Goal: Task Accomplishment & Management: Use online tool/utility

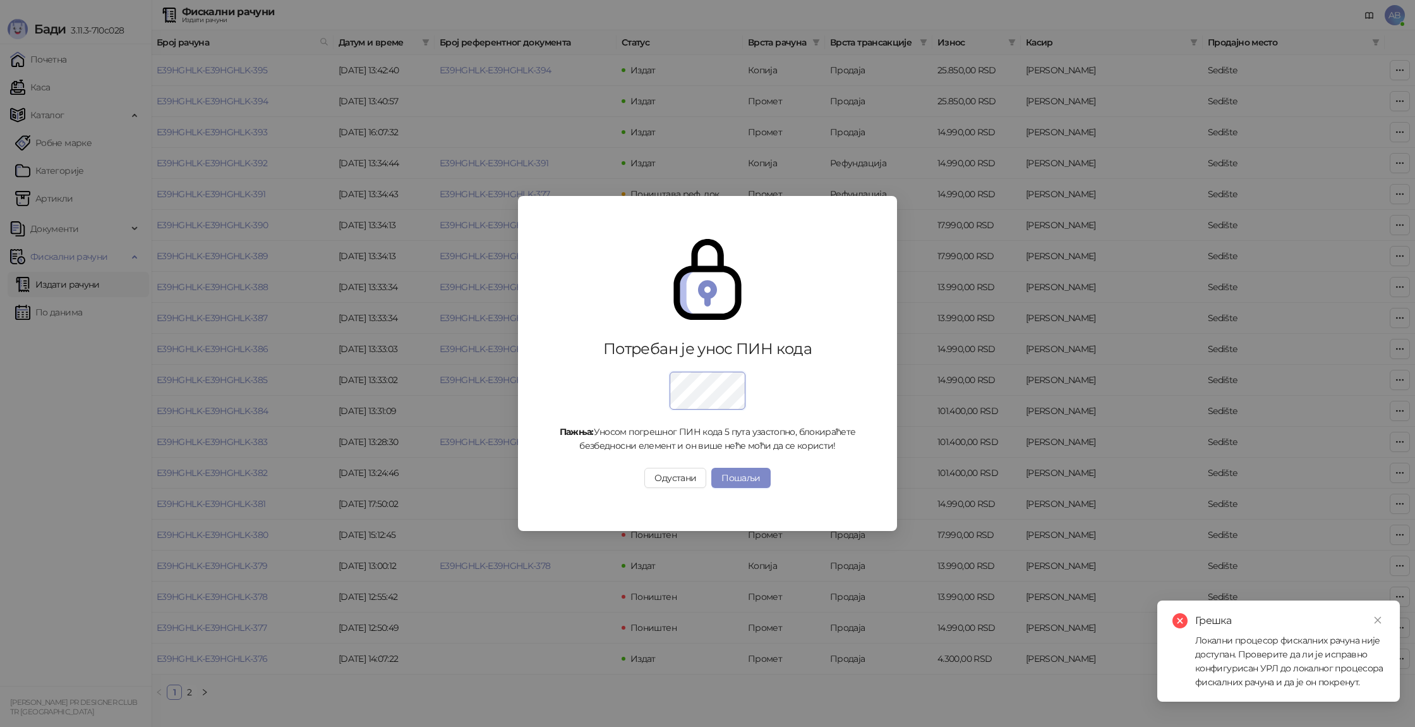
drag, startPoint x: 657, startPoint y: 476, endPoint x: 756, endPoint y: 474, distance: 99.2
click at [657, 476] on button "Одустани" at bounding box center [676, 478] width 62 height 20
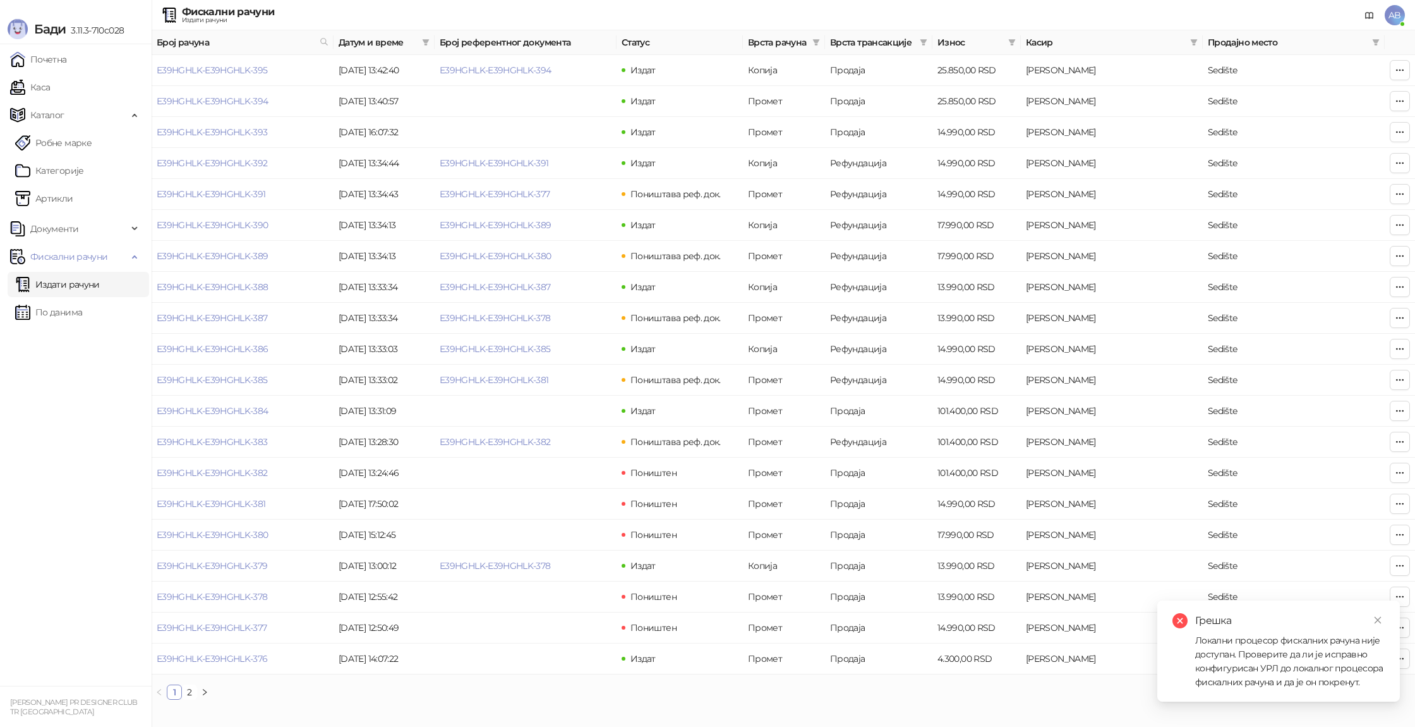
click at [1393, 612] on div "Грешка Локални процесор фискалних рачуна није доступан. Проверите да ли је испр…" at bounding box center [1279, 650] width 243 height 101
click at [1383, 621] on link "Close" at bounding box center [1378, 620] width 14 height 14
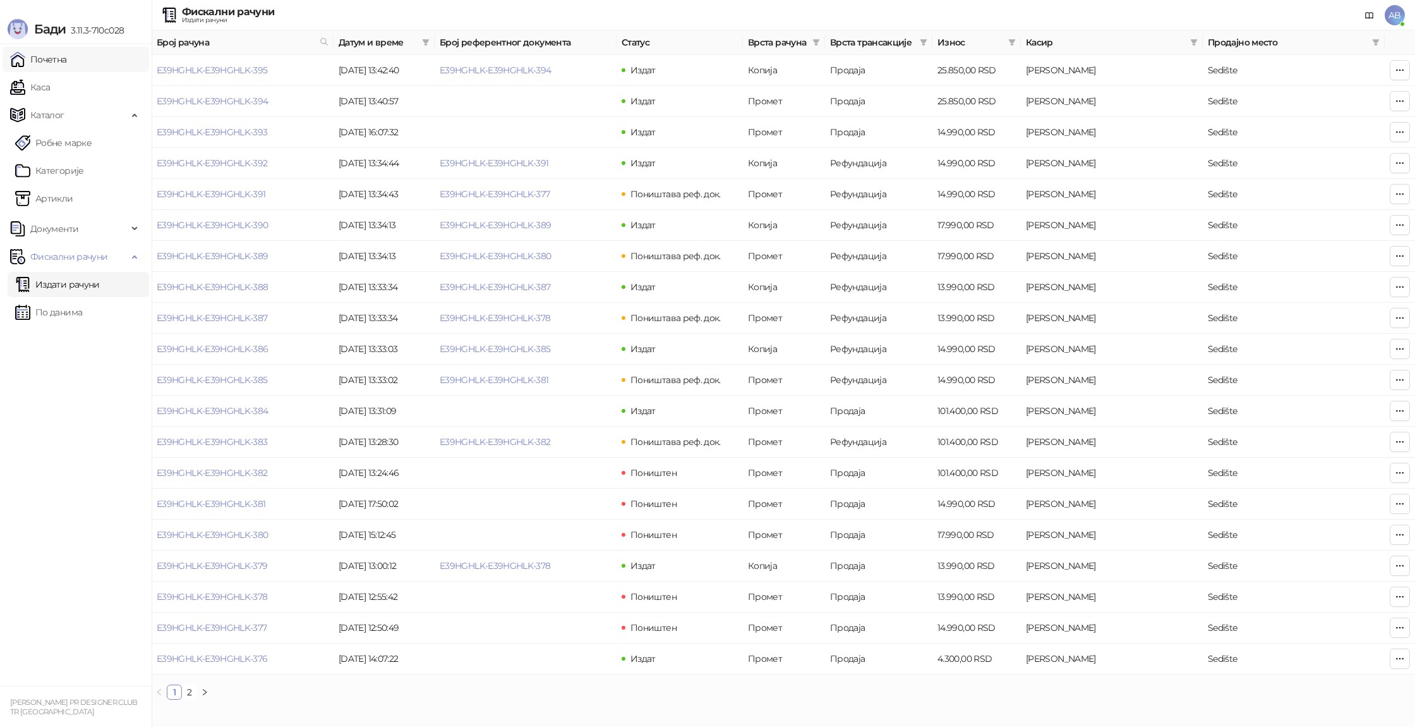
click at [67, 71] on link "Почетна" at bounding box center [38, 59] width 57 height 25
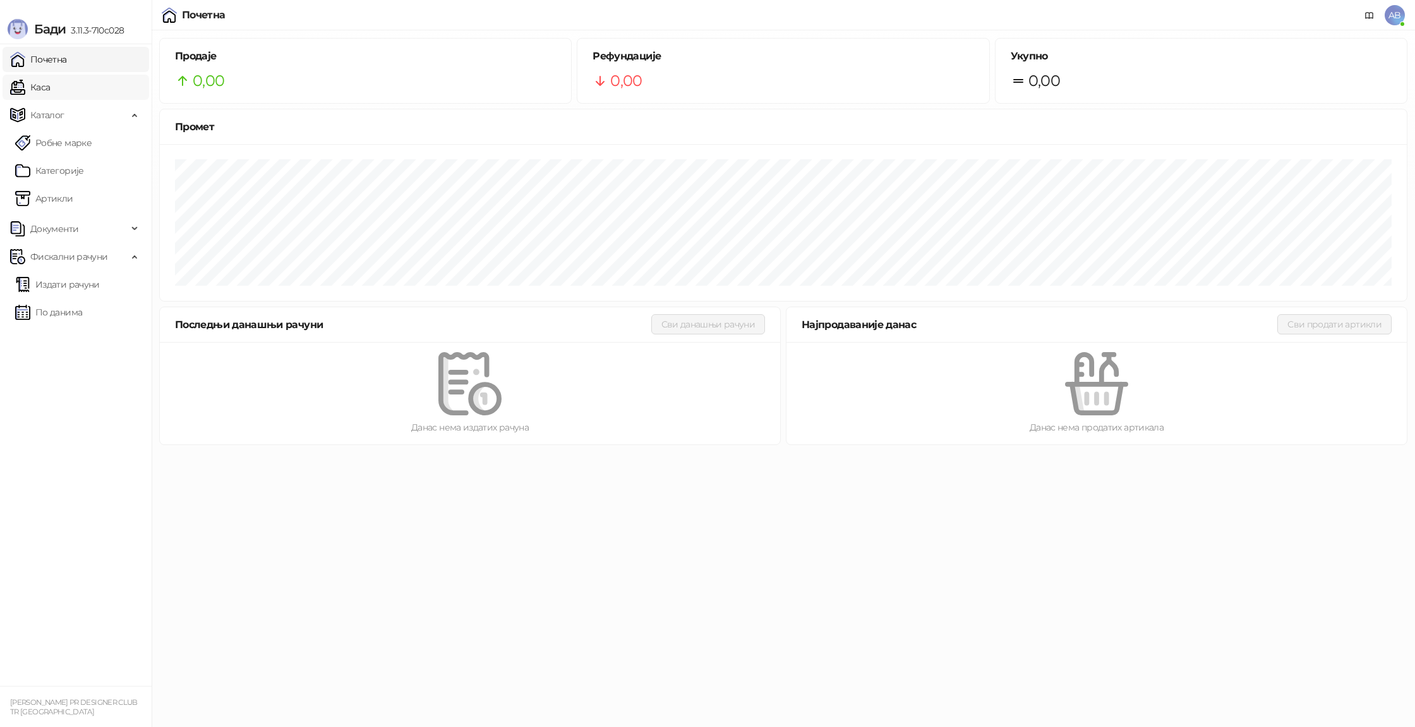
click at [50, 80] on link "Каса" at bounding box center [30, 87] width 40 height 25
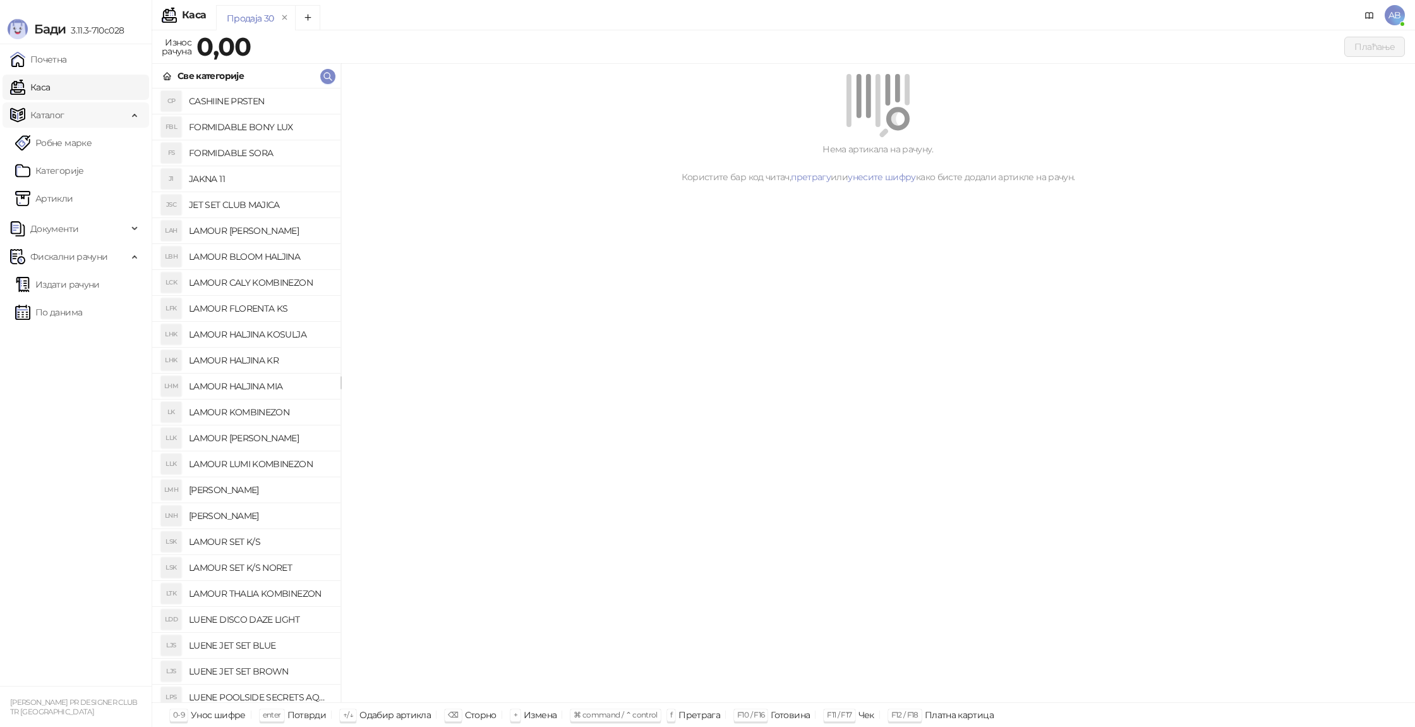
click at [80, 124] on span "Каталог" at bounding box center [69, 114] width 118 height 25
click at [67, 66] on link "Почетна" at bounding box center [38, 59] width 57 height 25
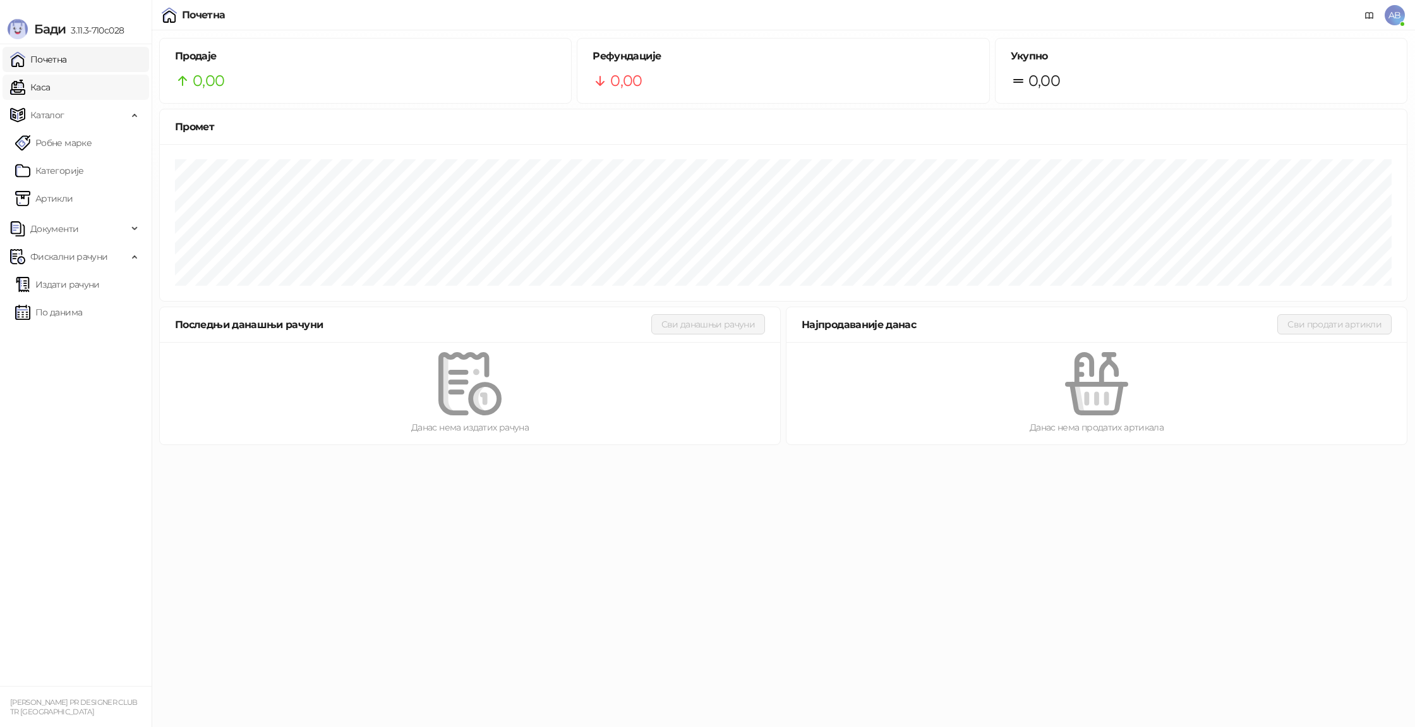
click at [50, 95] on link "Каса" at bounding box center [30, 87] width 40 height 25
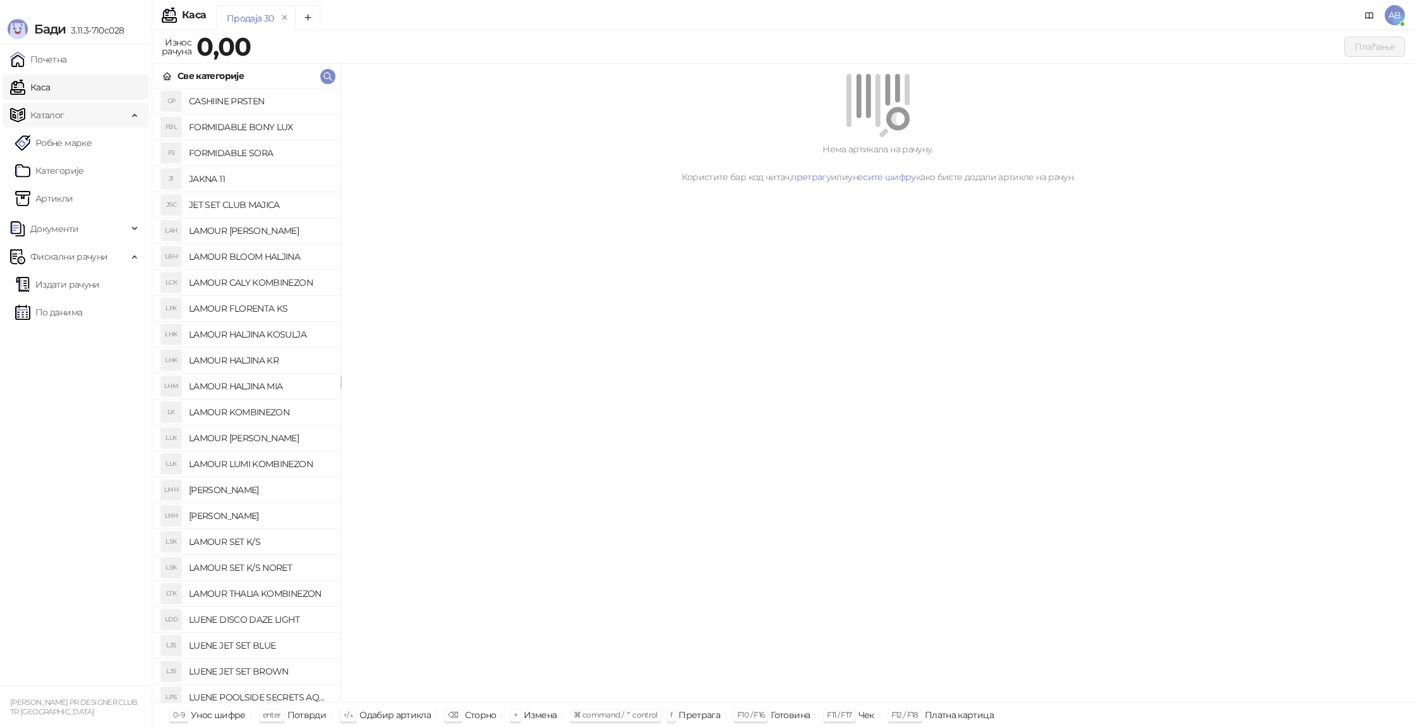
click at [39, 114] on span "Каталог" at bounding box center [47, 114] width 34 height 25
click at [69, 114] on span "Каталог" at bounding box center [69, 114] width 118 height 25
click at [50, 94] on link "Каса" at bounding box center [30, 87] width 40 height 25
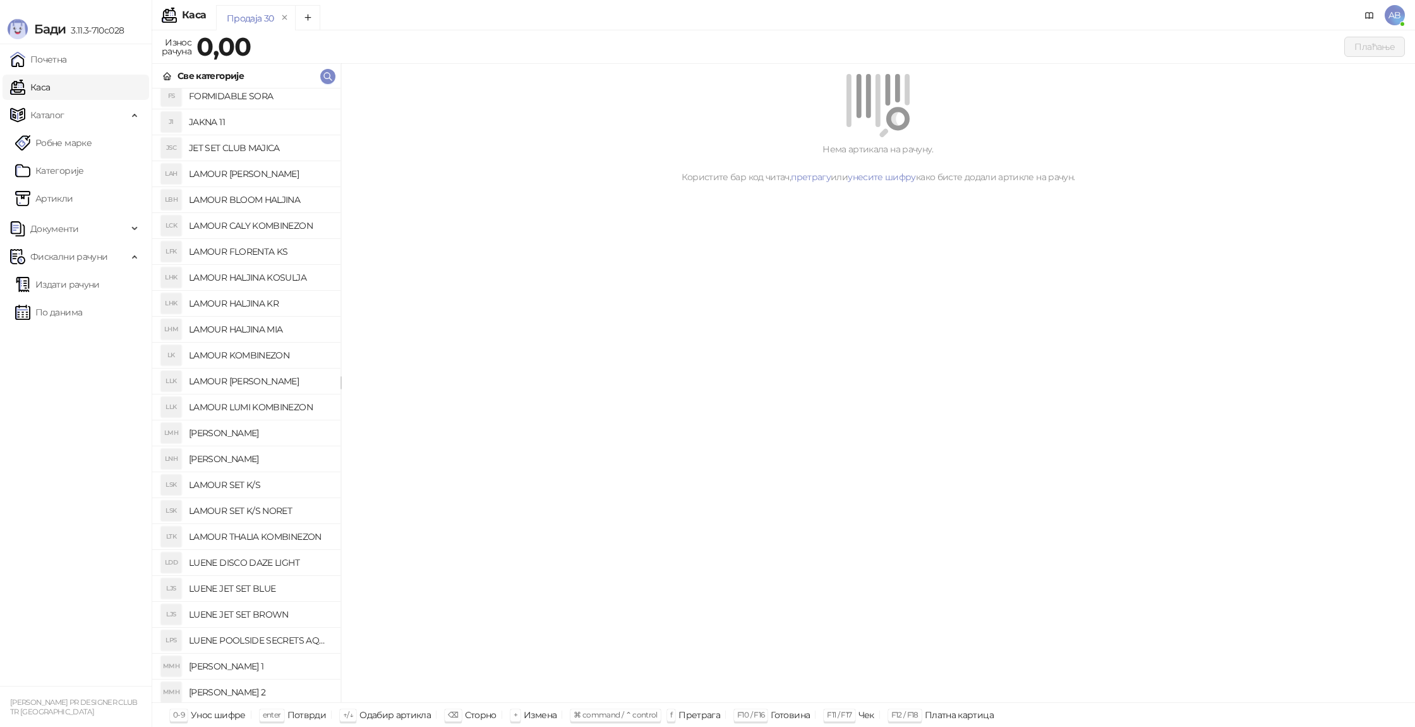
scroll to position [95, 0]
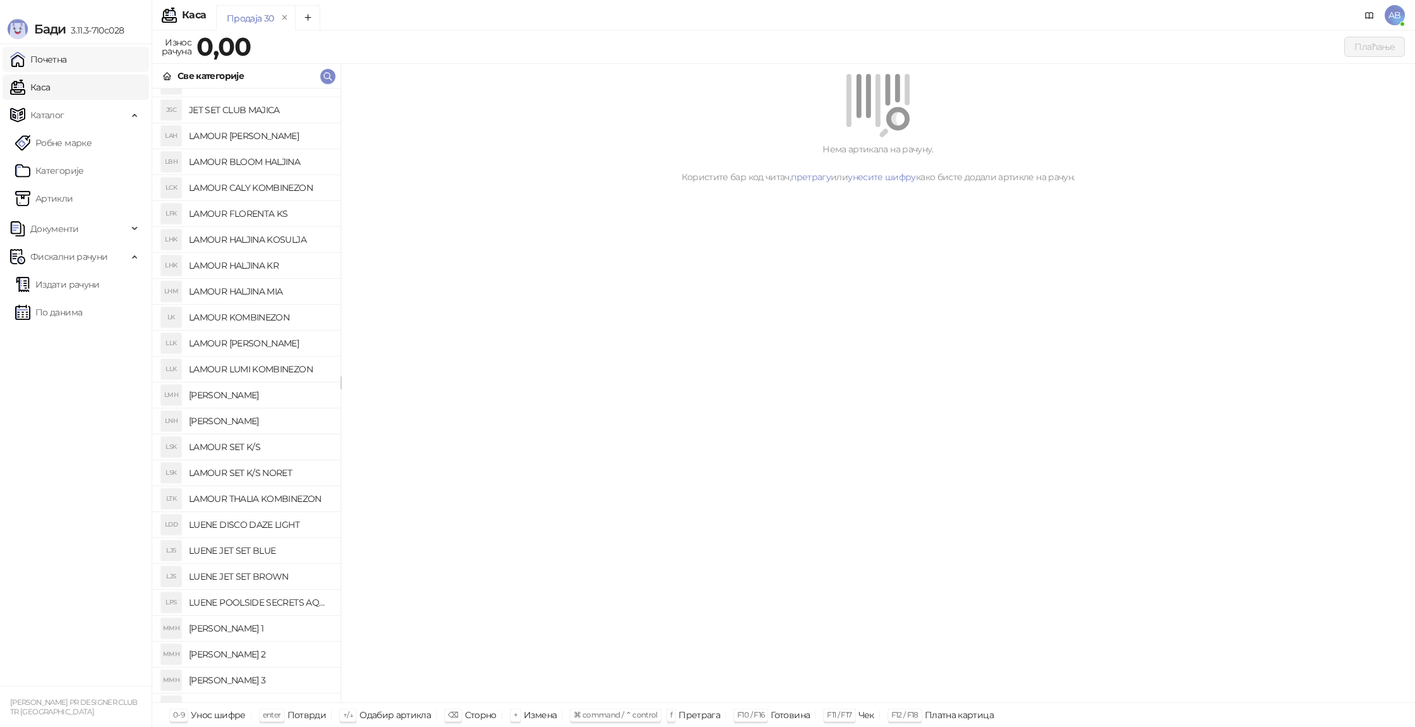
click at [67, 59] on link "Почетна" at bounding box center [38, 59] width 57 height 25
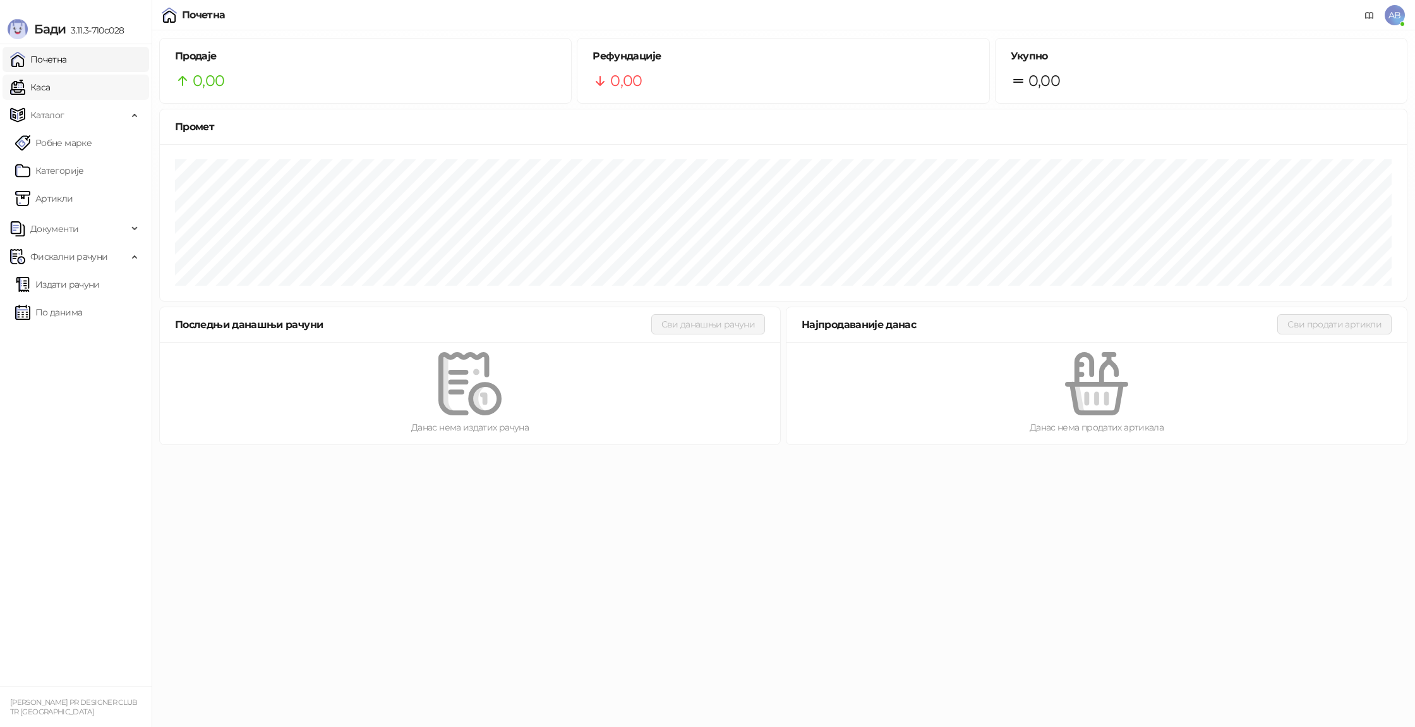
click at [50, 75] on link "Каса" at bounding box center [30, 87] width 40 height 25
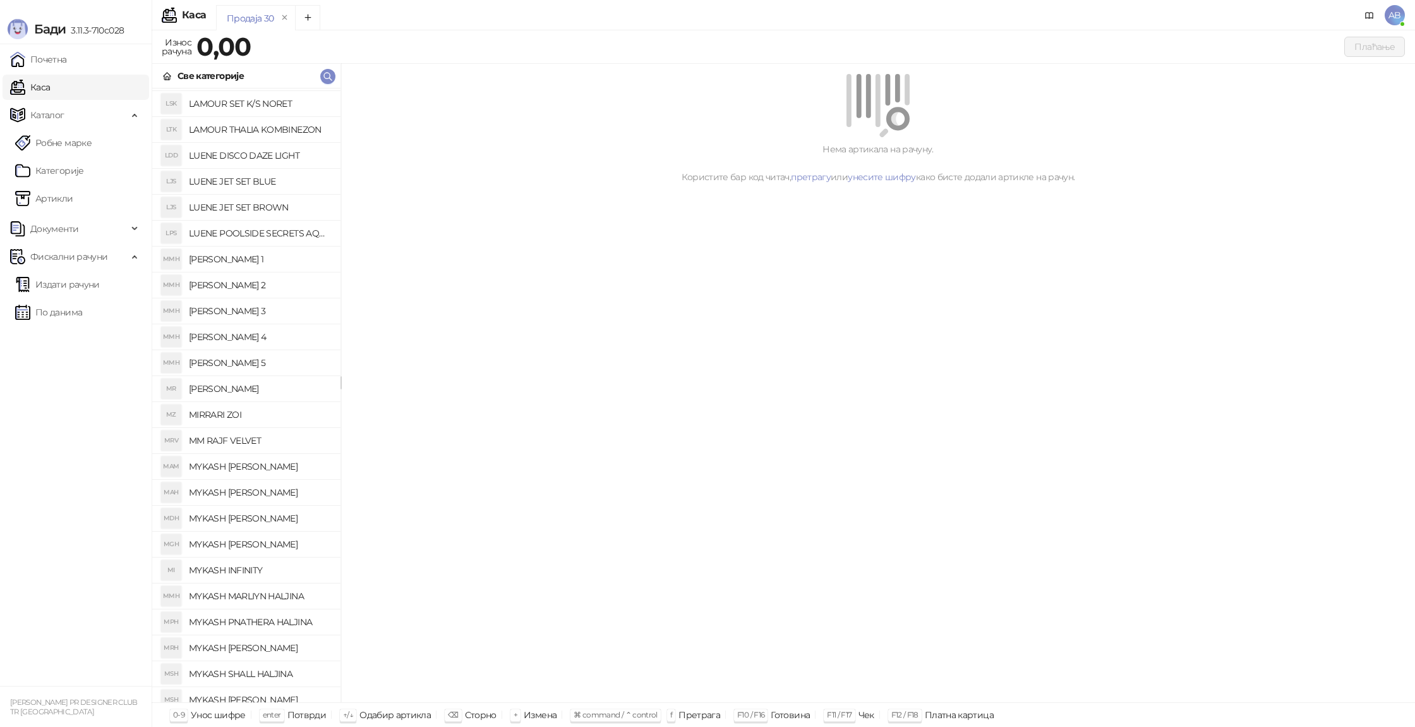
scroll to position [458, 0]
click at [260, 216] on h4 "LUENE JET SET BROWN" at bounding box center [260, 213] width 142 height 20
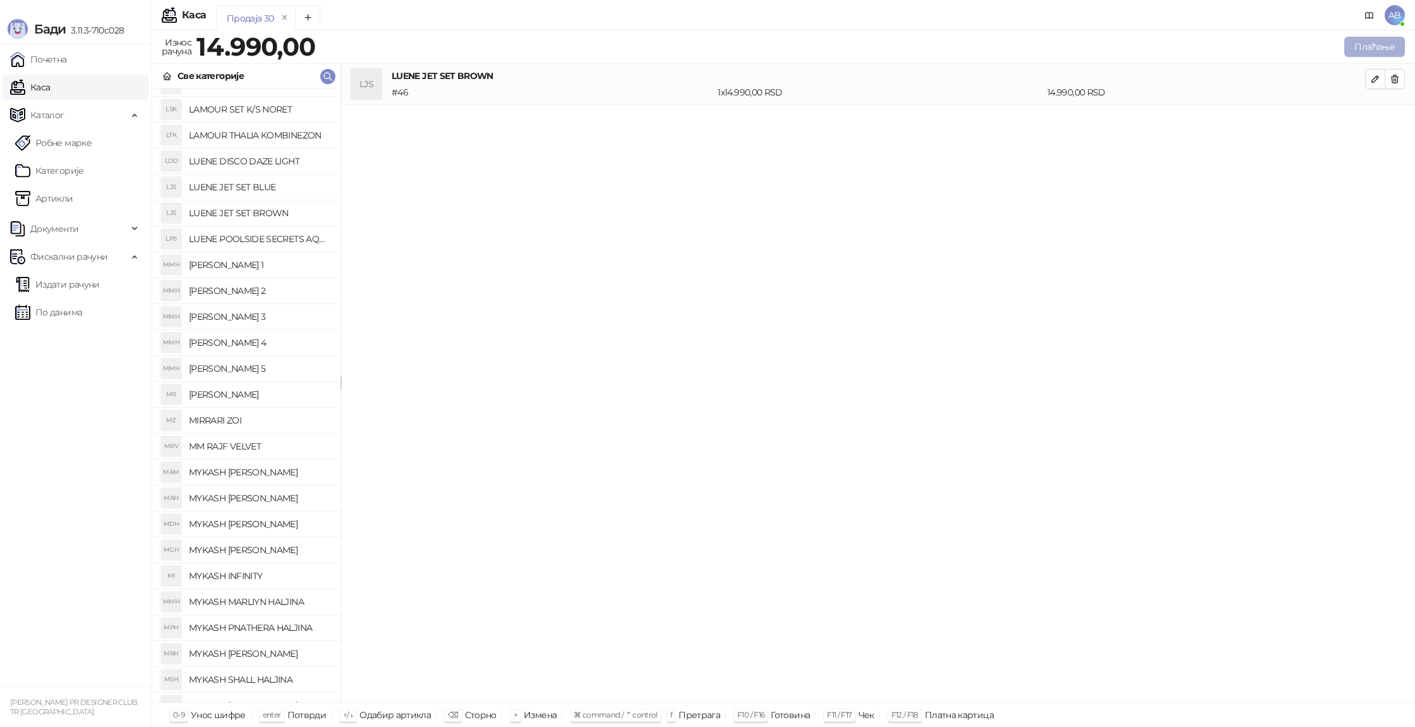
click at [1363, 51] on button "Плаћање" at bounding box center [1375, 47] width 61 height 20
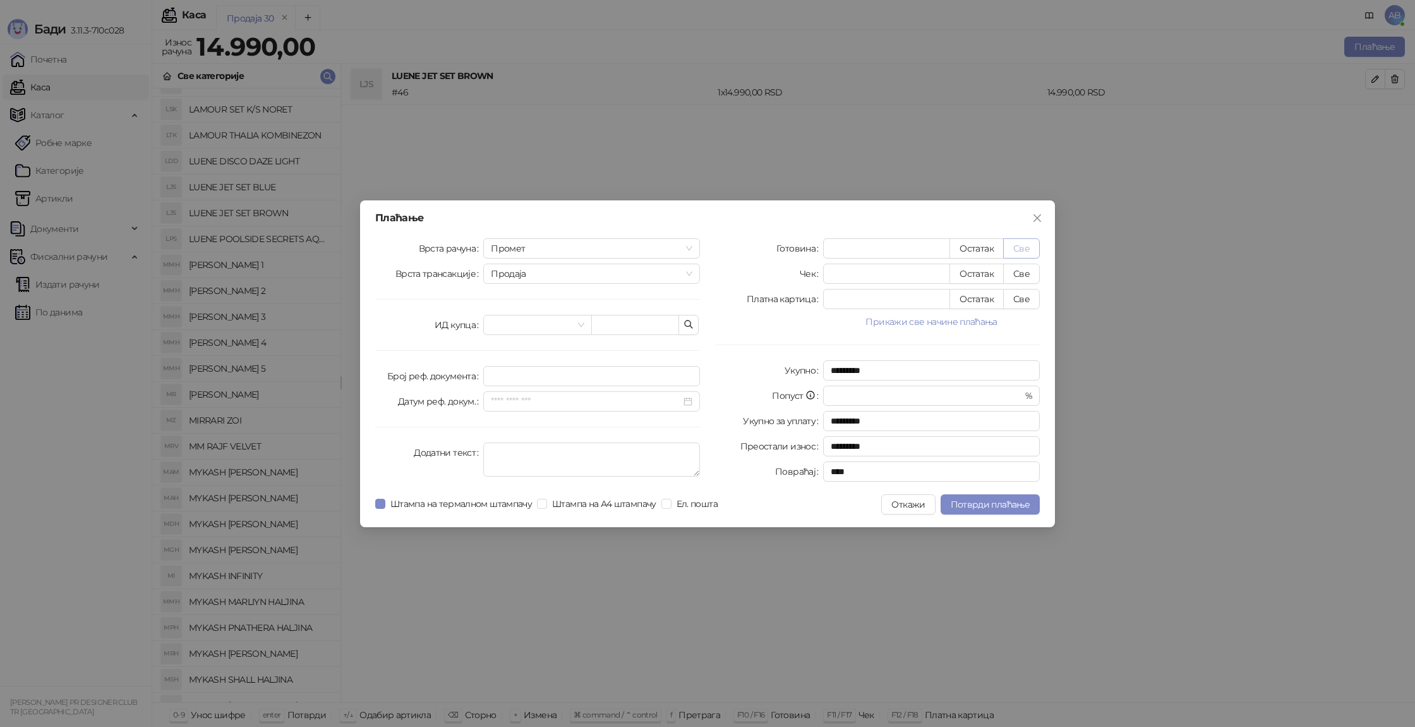
click at [1025, 255] on button "Све" at bounding box center [1021, 248] width 37 height 20
type input "*****"
type input "****"
click at [966, 504] on span "Потврди плаћање" at bounding box center [990, 504] width 79 height 11
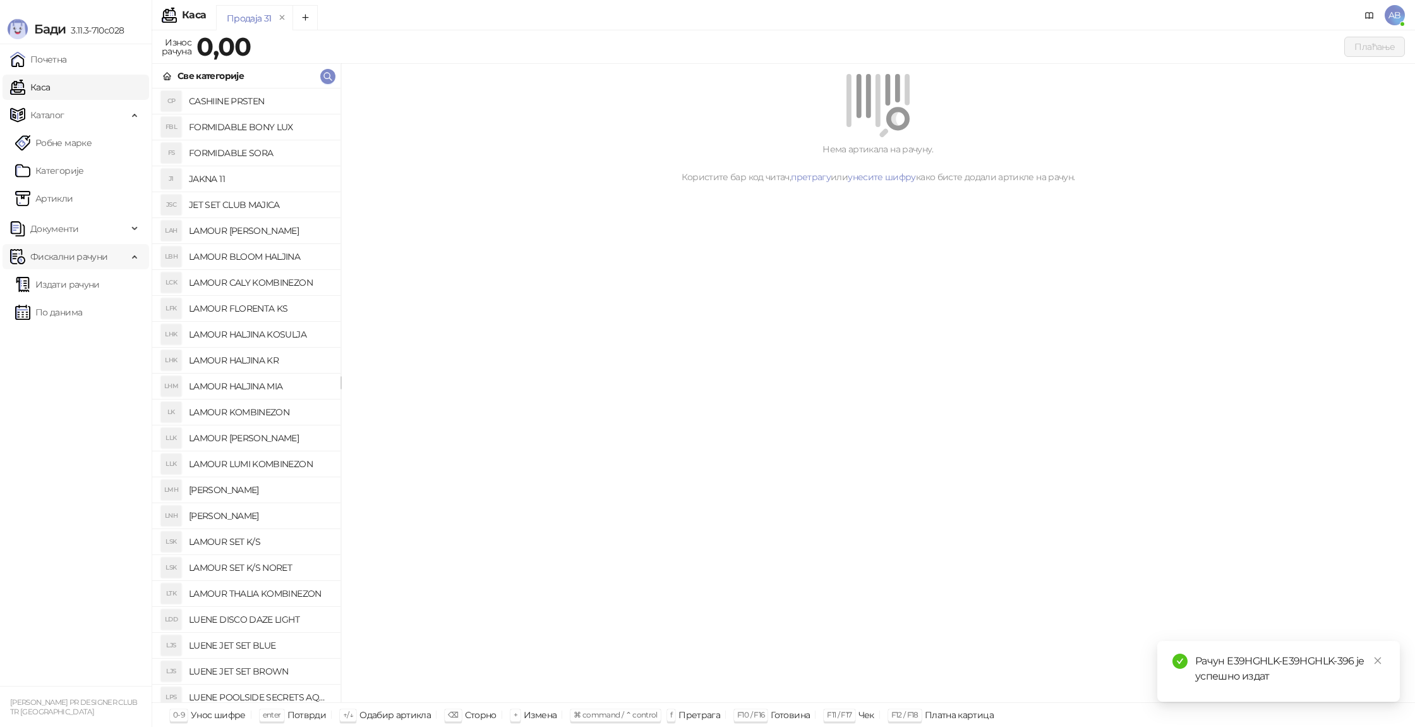
click at [83, 262] on span "Фискални рачуни" at bounding box center [68, 256] width 77 height 25
click at [83, 265] on span "Фискални рачуни" at bounding box center [68, 256] width 77 height 25
click at [82, 284] on link "Издати рачуни" at bounding box center [57, 284] width 85 height 25
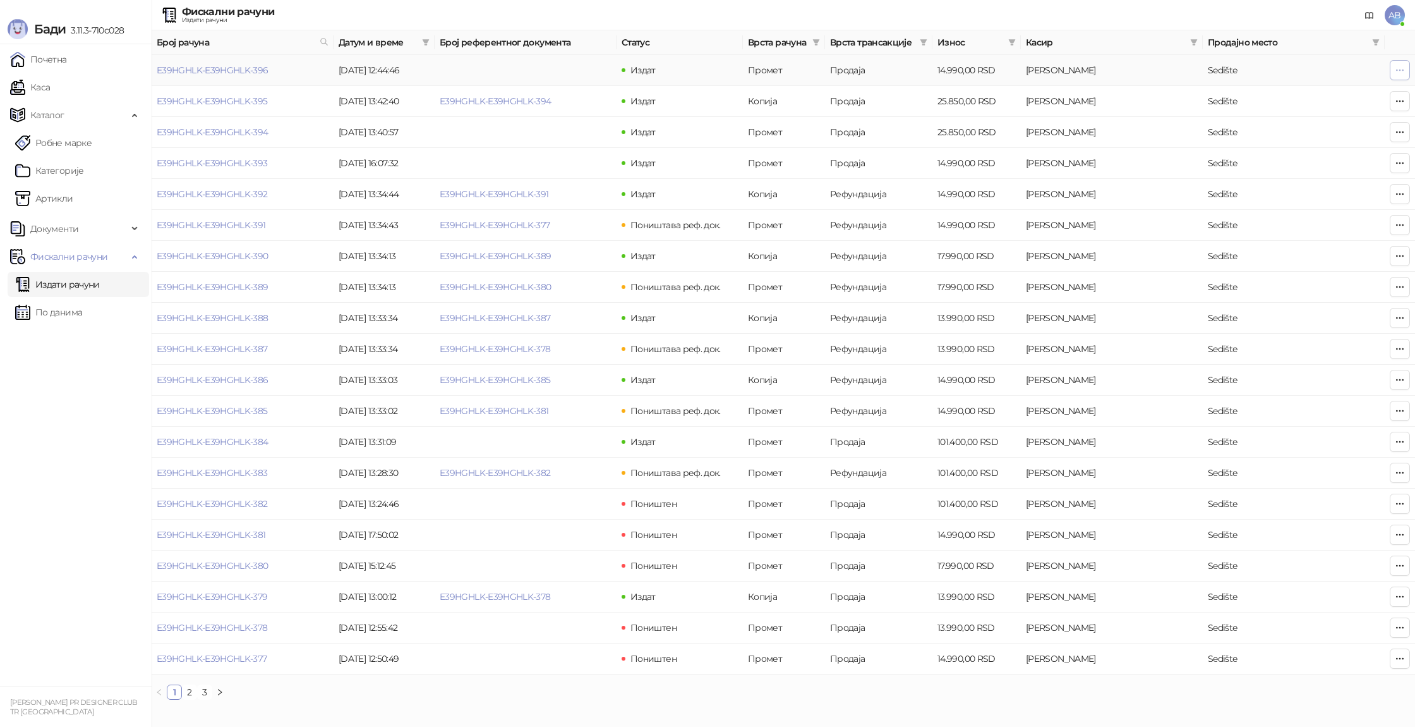
click at [1405, 73] on button "button" at bounding box center [1400, 70] width 20 height 20
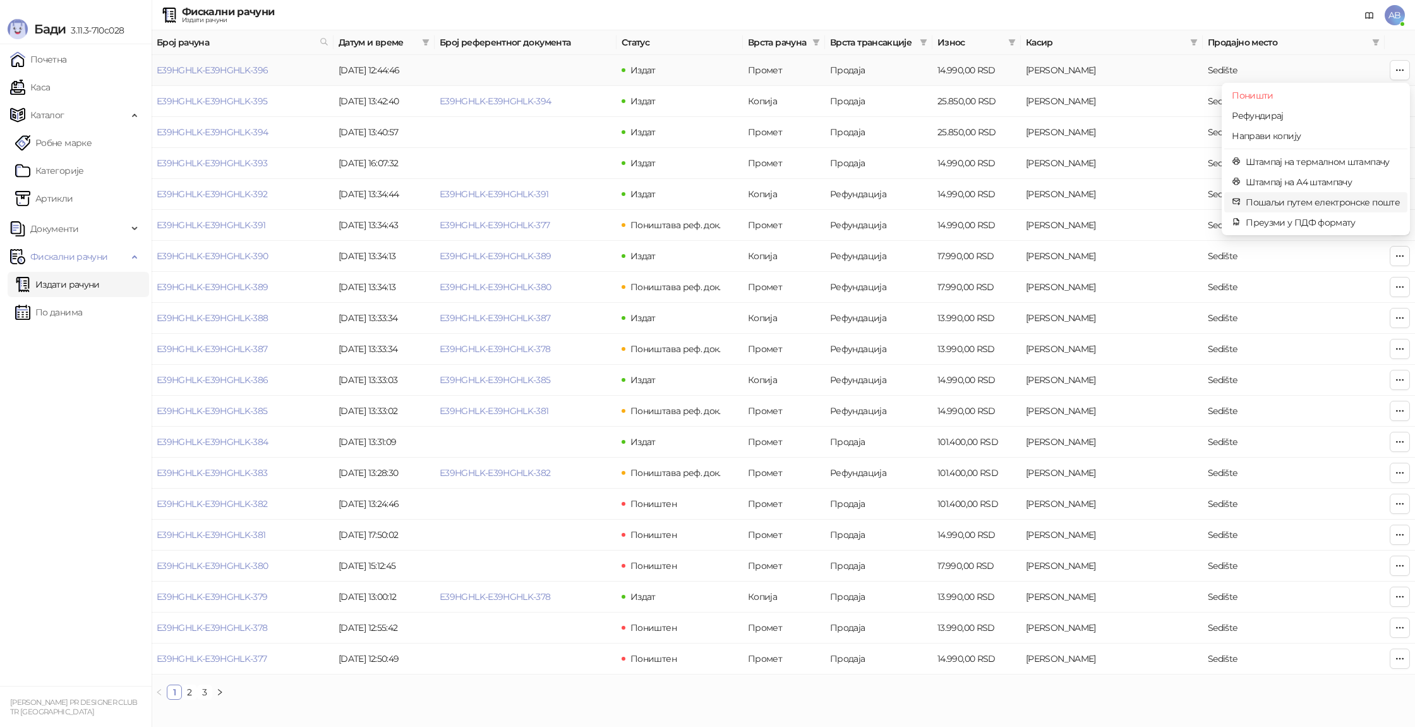
click at [1321, 207] on span "Пошаљи путем електронске поште" at bounding box center [1323, 202] width 154 height 14
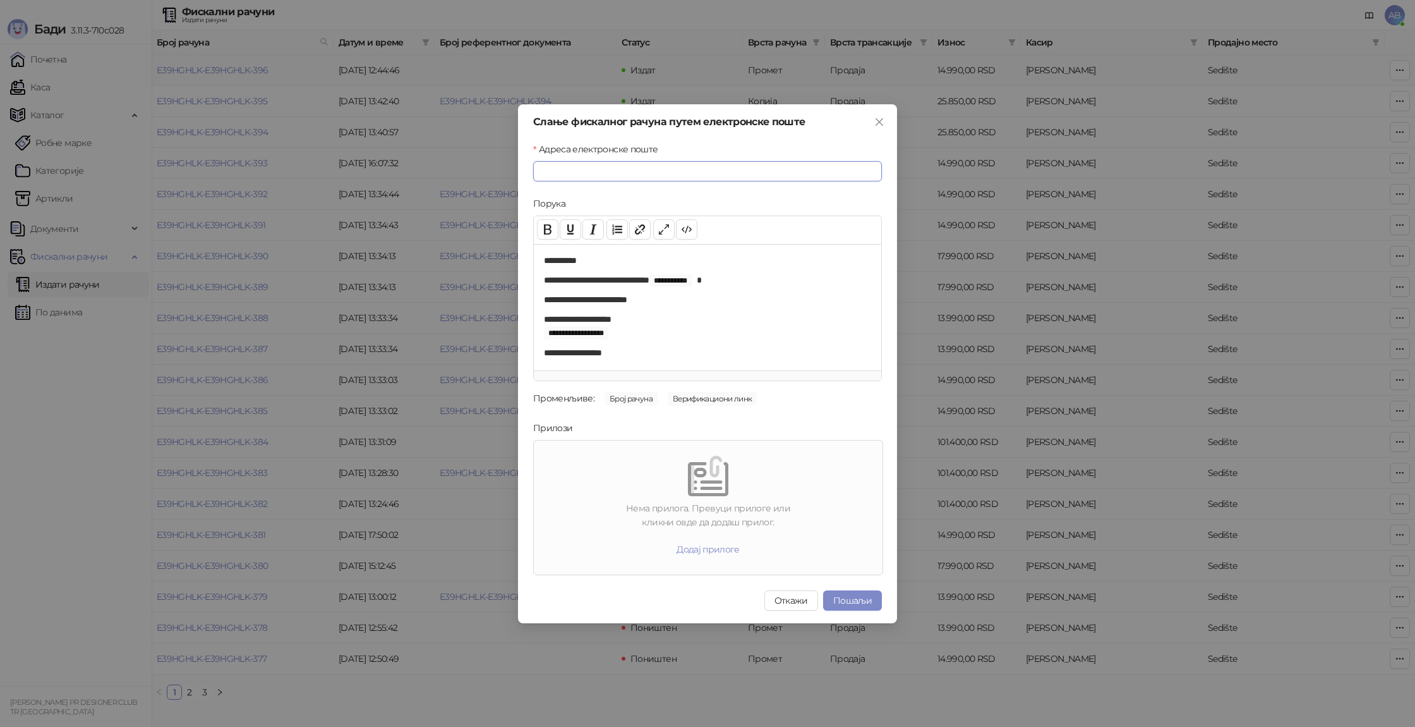
click at [614, 174] on input "Адреса електронске поште" at bounding box center [707, 171] width 349 height 20
type input "**********"
click at [840, 598] on button "Пошаљи" at bounding box center [852, 600] width 59 height 20
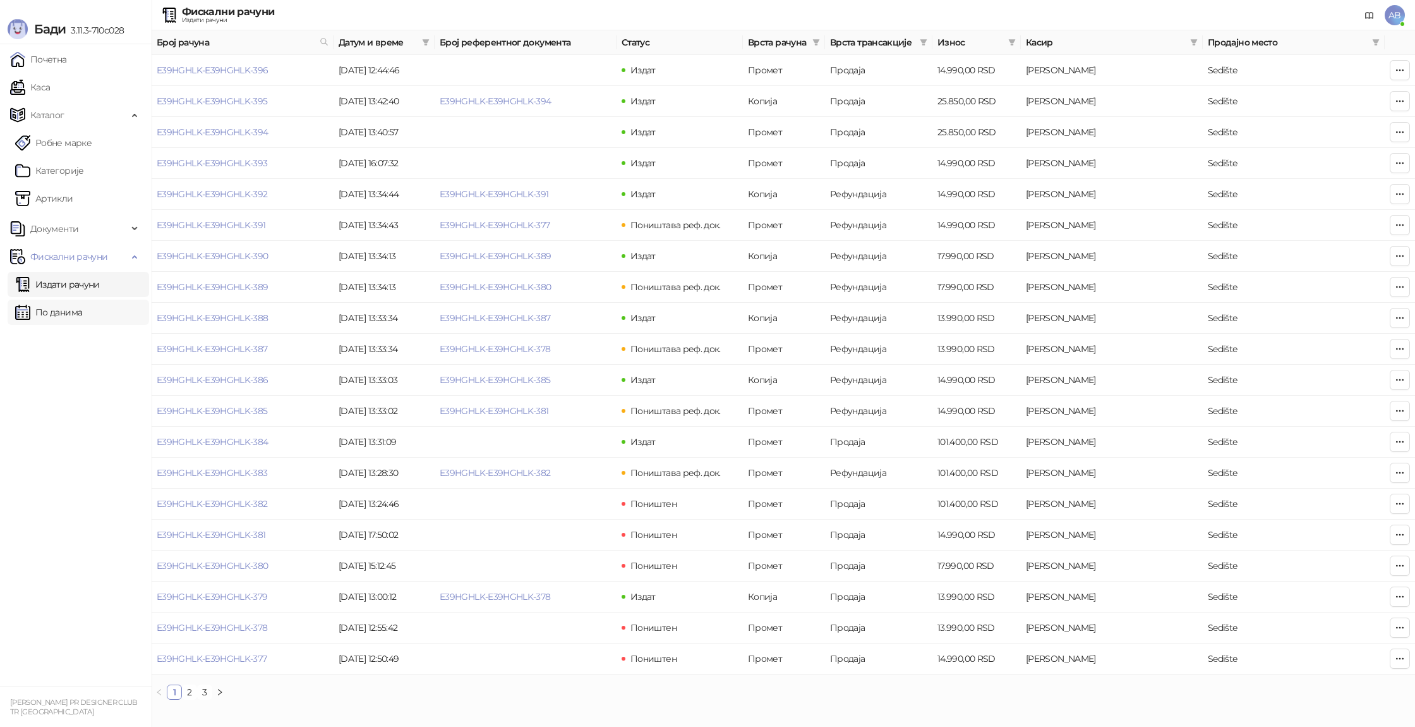
click at [68, 310] on link "По данима" at bounding box center [48, 312] width 67 height 25
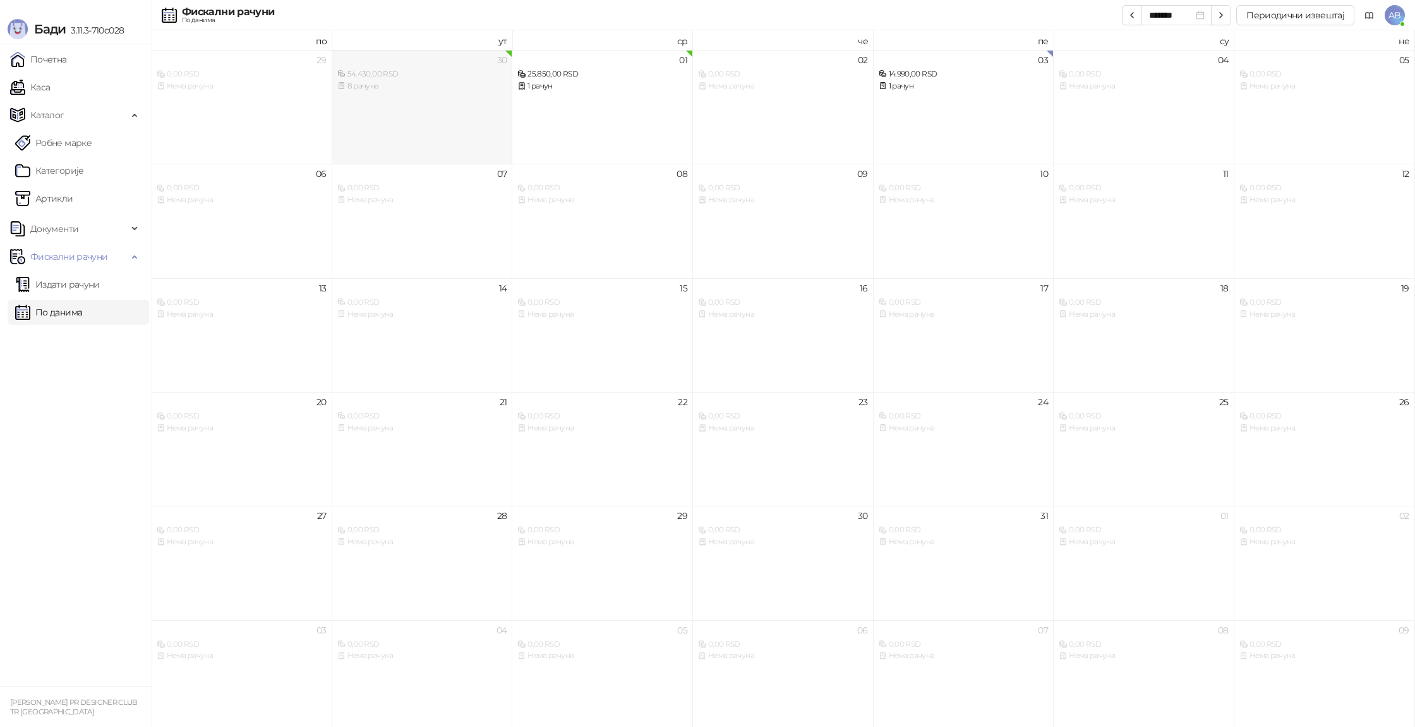
click at [351, 94] on div "30 54.430,00 RSD 8 рачуна" at bounding box center [422, 107] width 181 height 114
type input "*******"
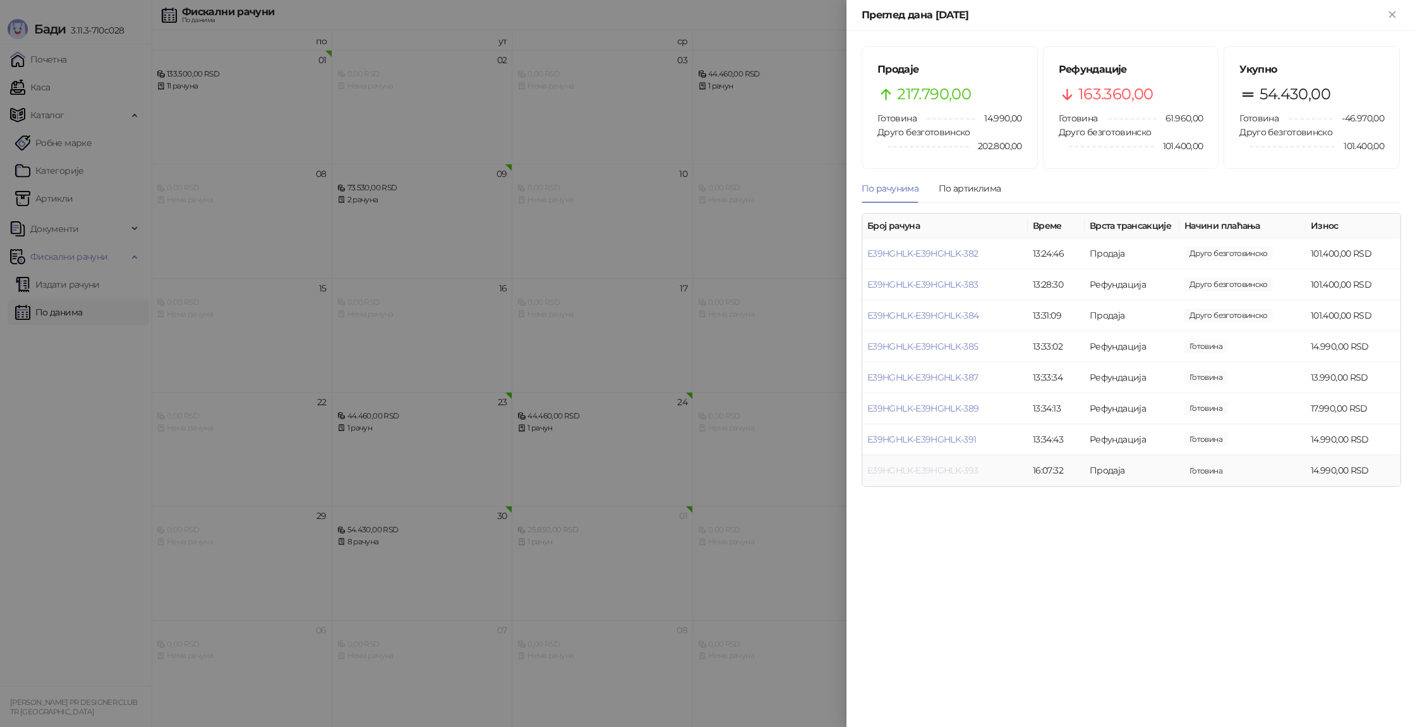
click at [915, 474] on link "E39HGHLK-E39HGHLK-393" at bounding box center [923, 469] width 111 height 11
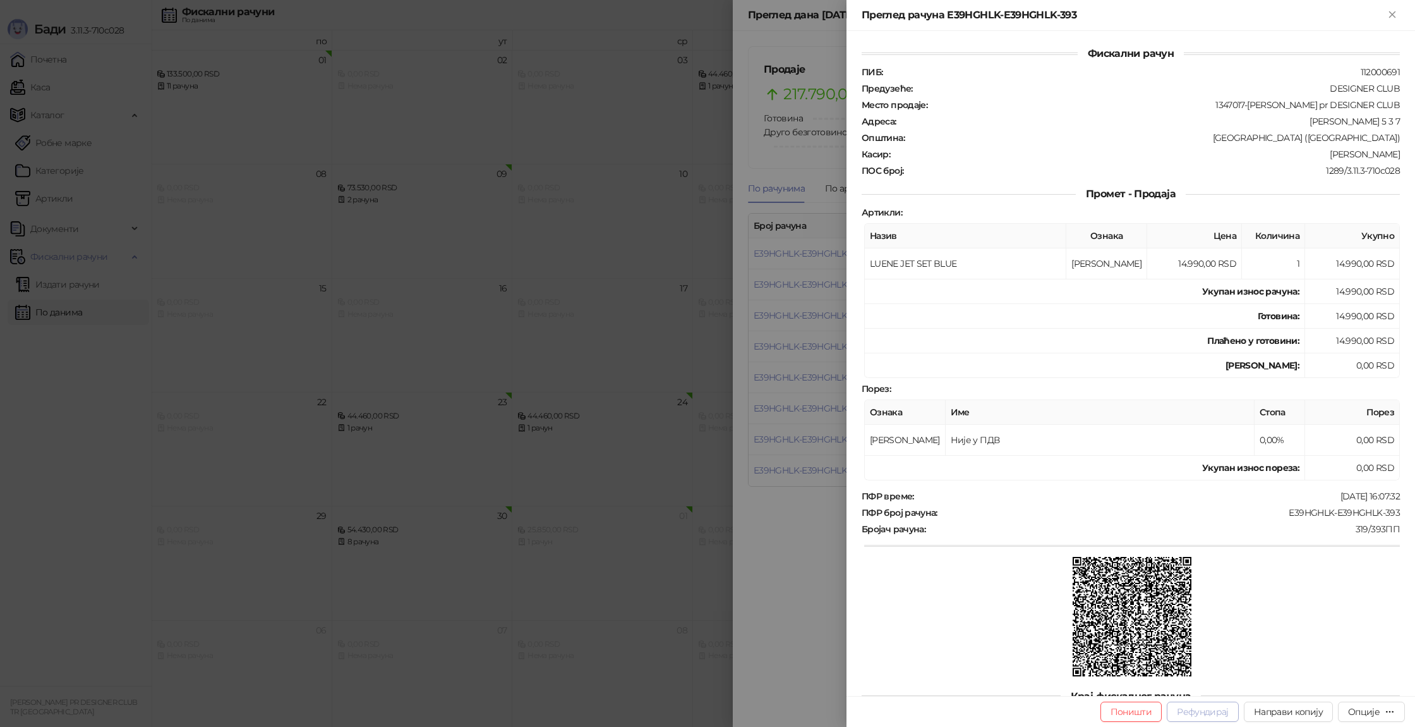
click at [1203, 715] on button "Рефундирај" at bounding box center [1203, 711] width 72 height 20
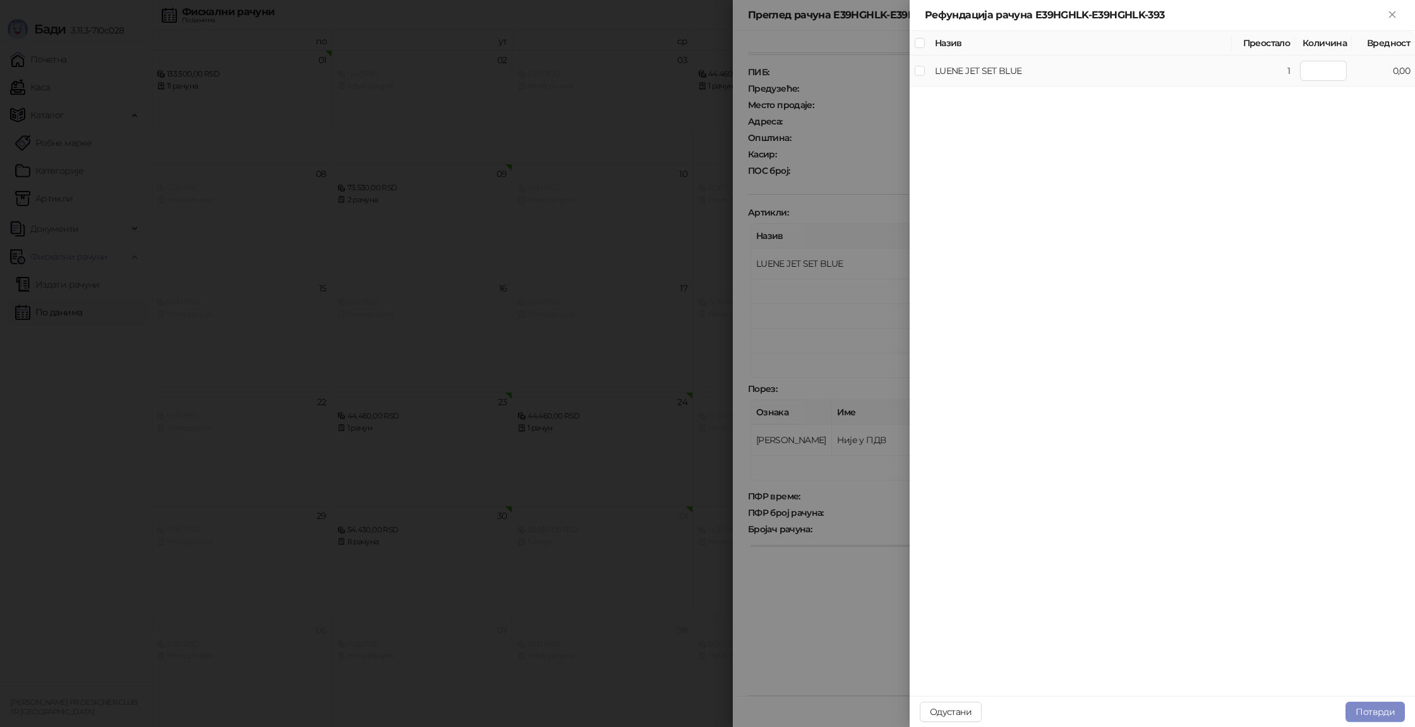
click at [992, 76] on td "LUENE JET SET BLUE" at bounding box center [1081, 71] width 302 height 31
type input "*"
click at [1365, 710] on button "Потврди" at bounding box center [1375, 711] width 59 height 20
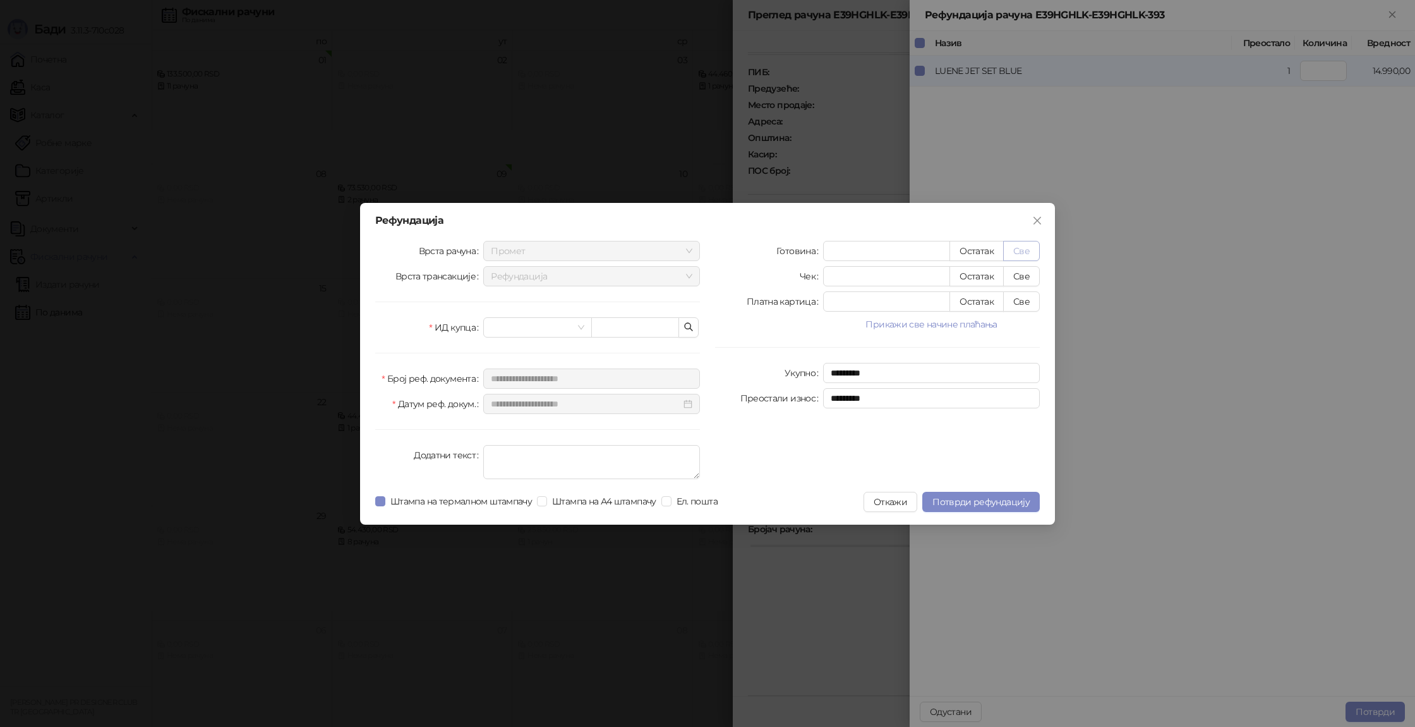
click at [1030, 255] on button "Све" at bounding box center [1021, 251] width 37 height 20
type input "*****"
type input "****"
click at [1009, 507] on button "Потврди рефундацију" at bounding box center [982, 502] width 118 height 20
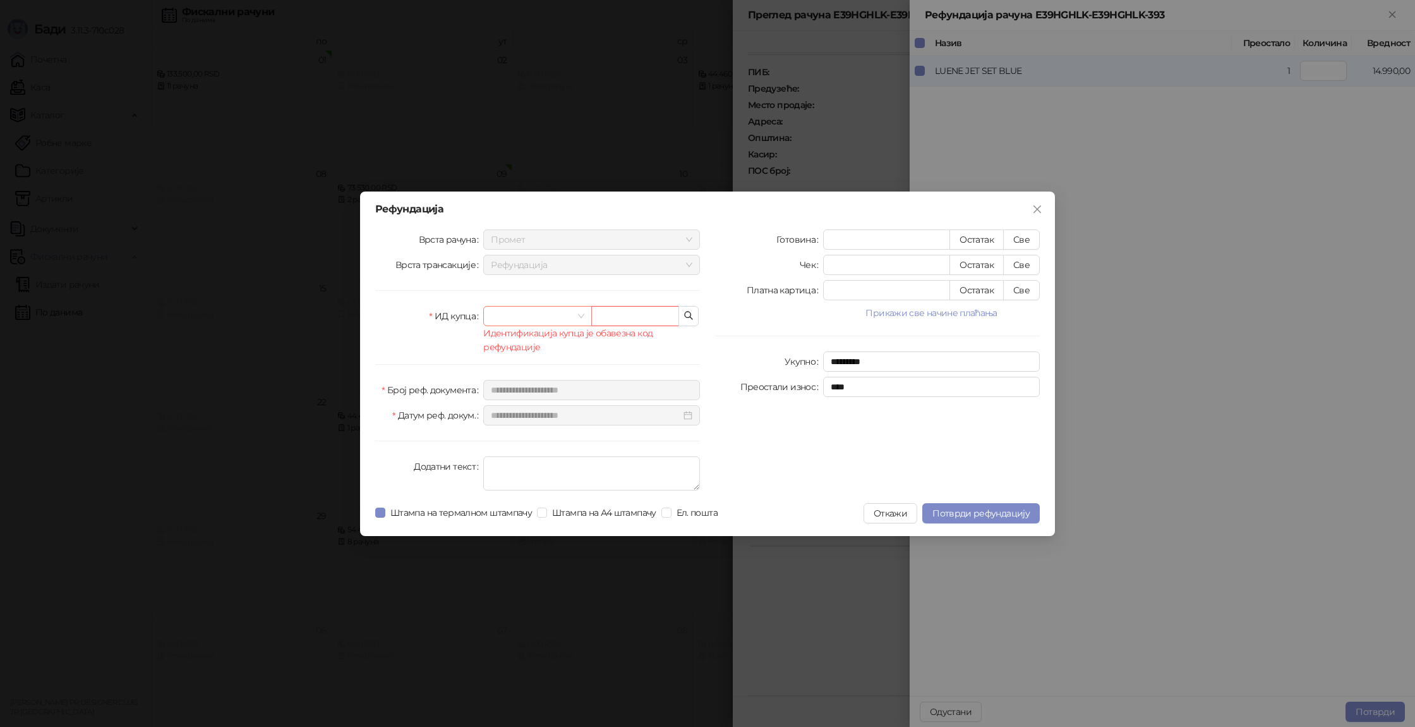
click at [574, 320] on span at bounding box center [537, 315] width 93 height 19
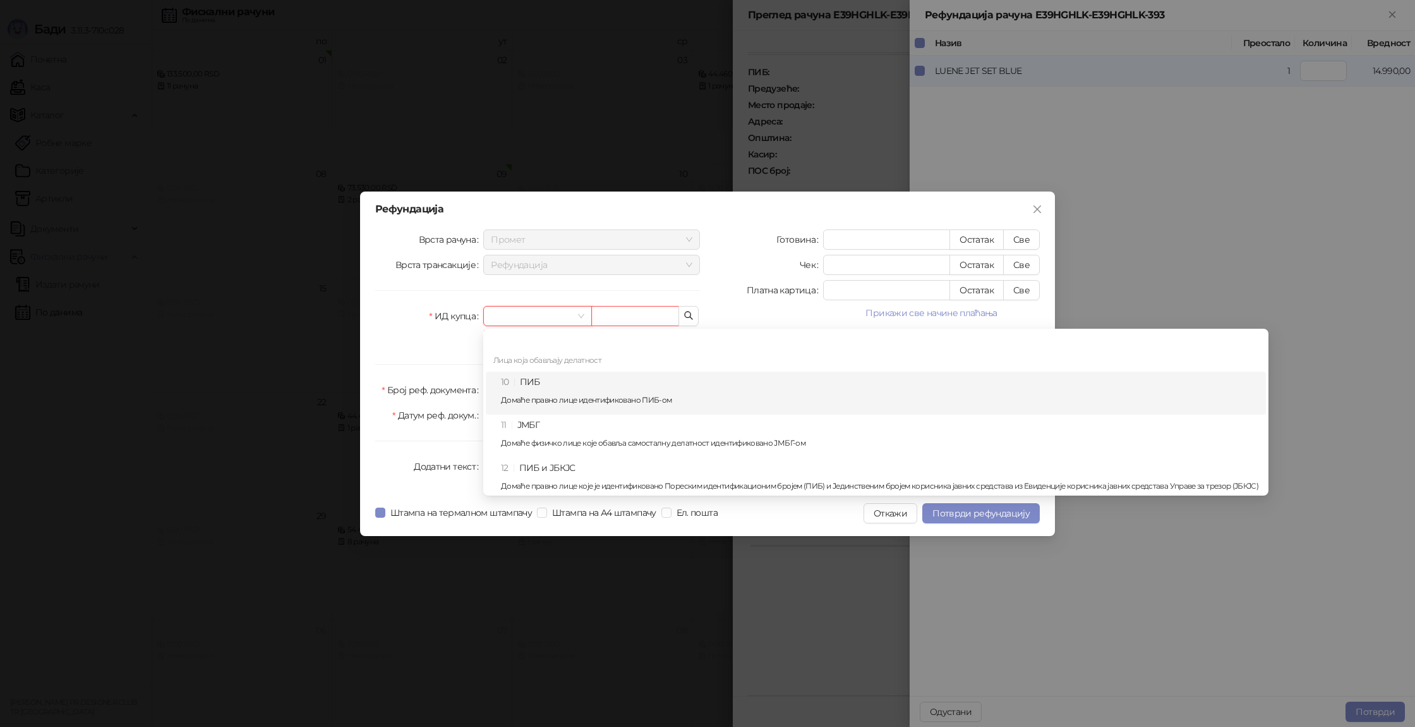
click at [588, 393] on div "10 ПИБ Домаће правно лице идентификовано ПИБ-ом" at bounding box center [880, 393] width 758 height 37
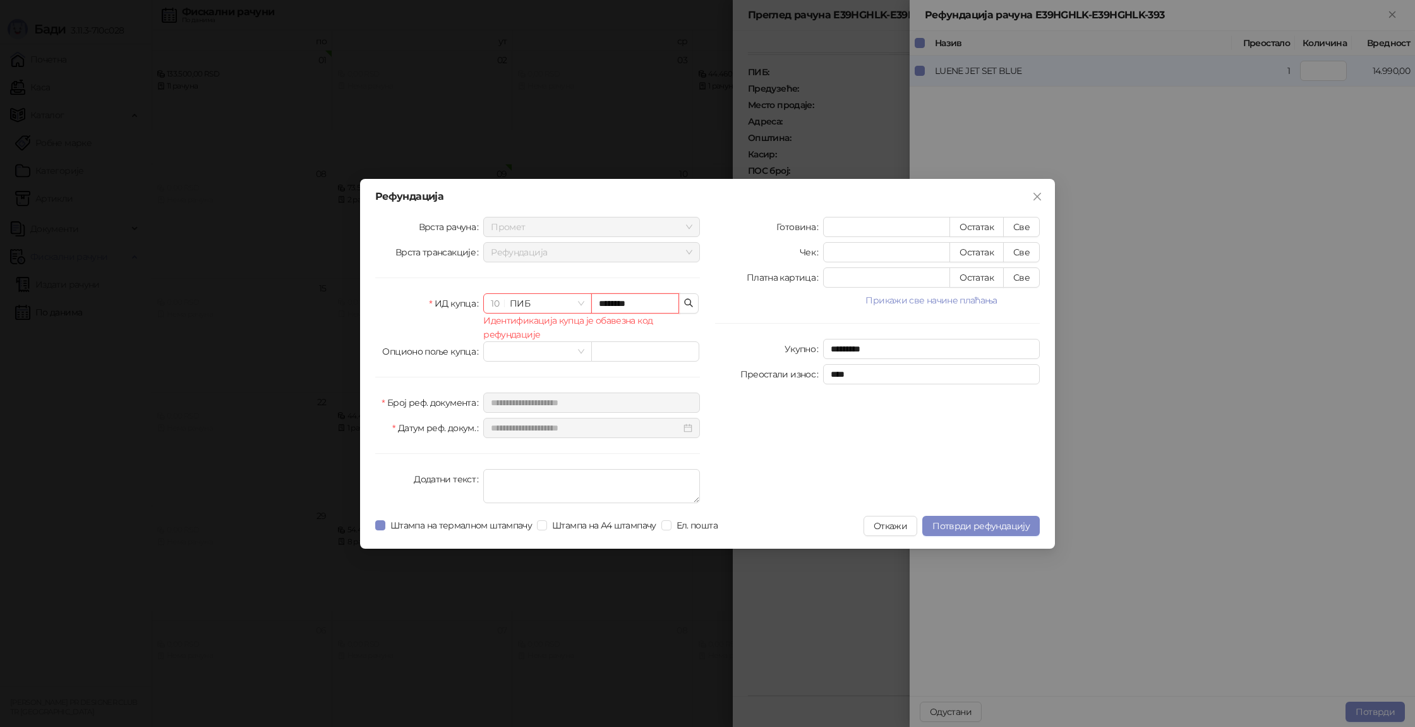
type input "********"
click at [684, 309] on button "button" at bounding box center [689, 303] width 20 height 20
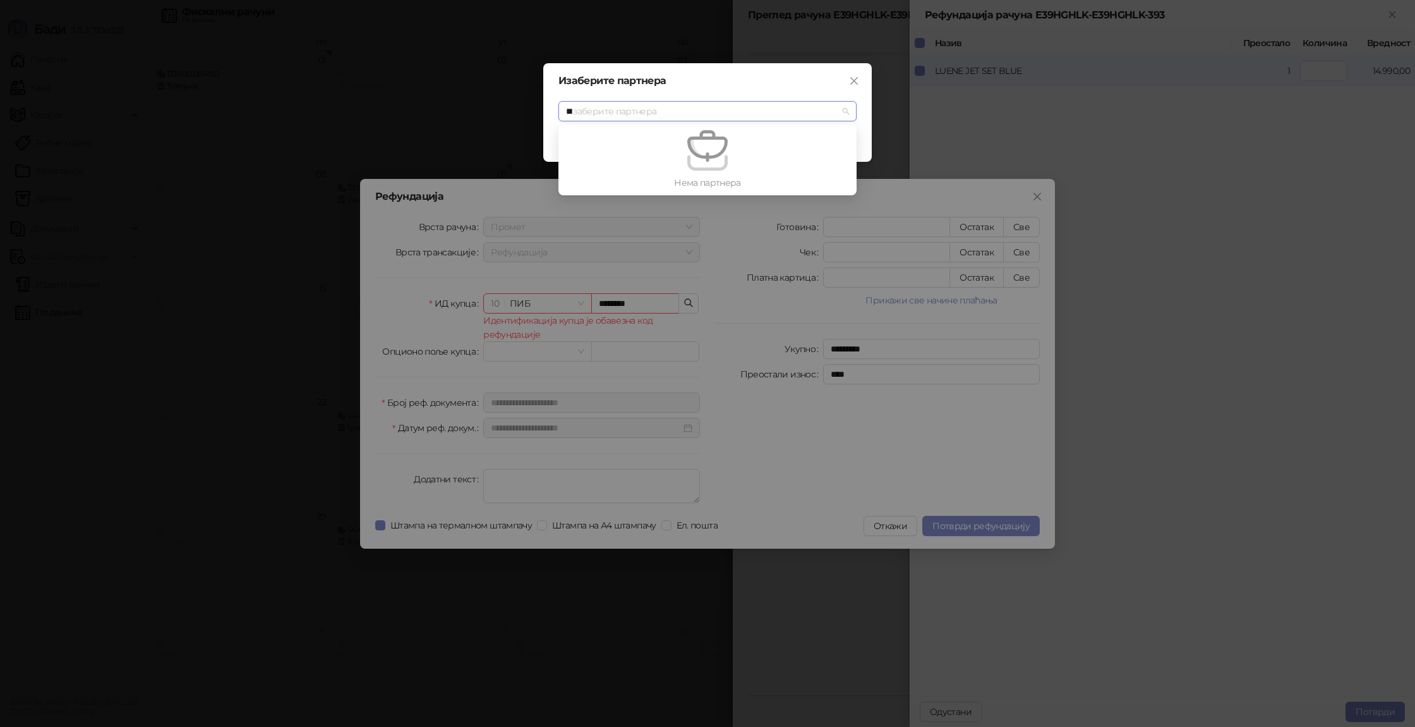
type input "***"
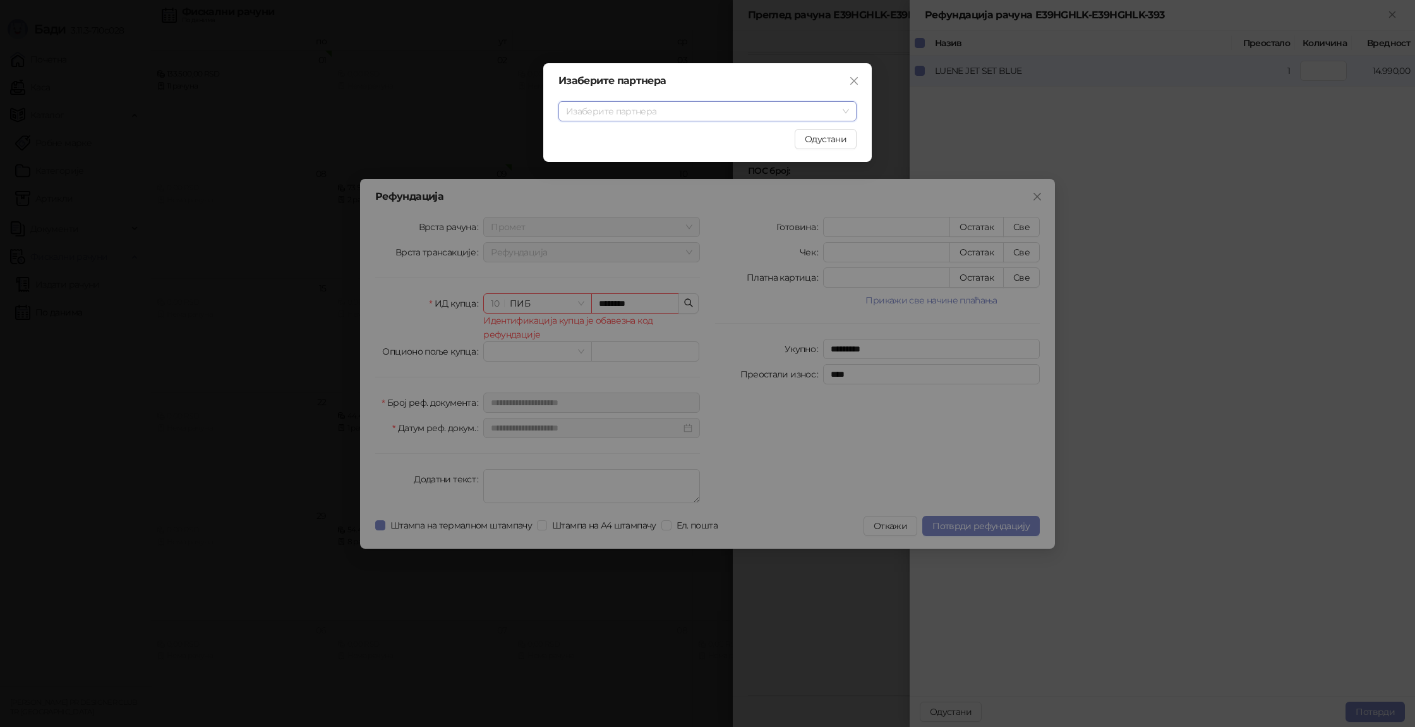
click at [848, 79] on span "Close" at bounding box center [854, 81] width 20 height 10
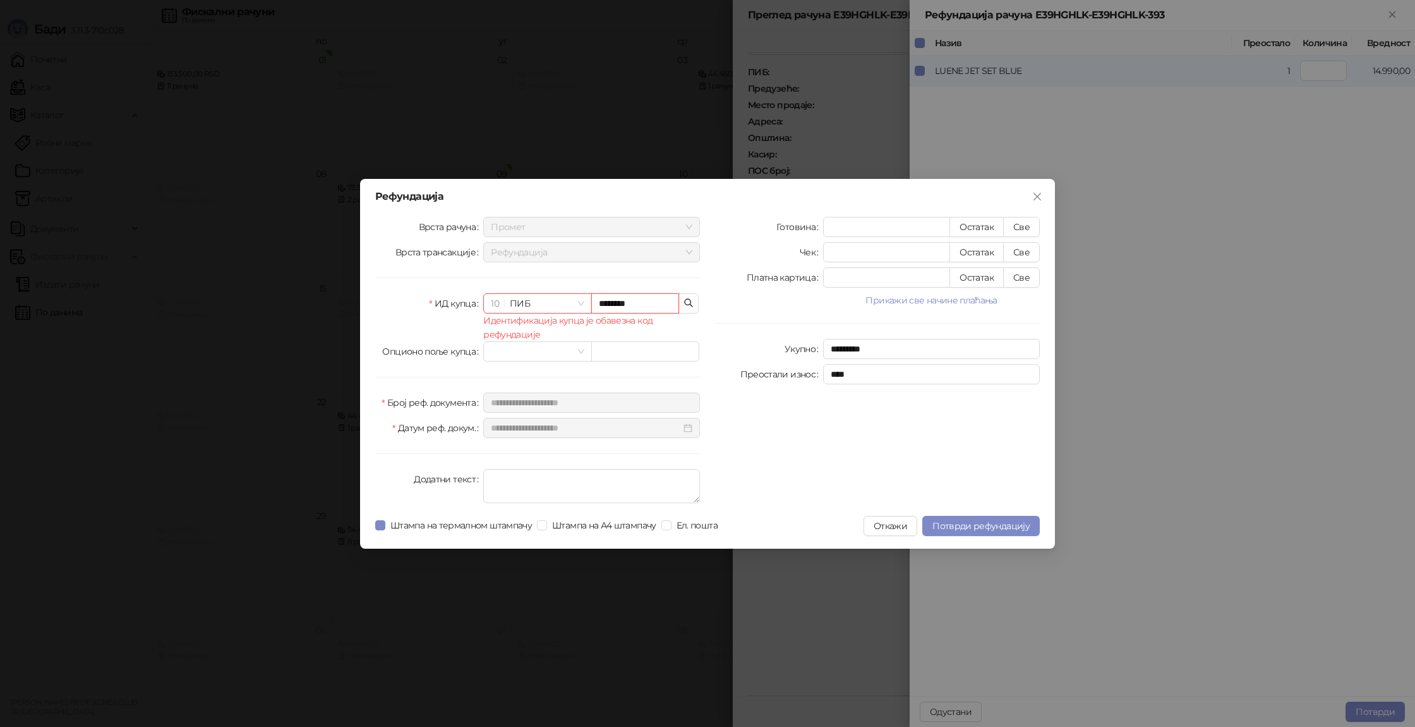
click at [651, 301] on input "********" at bounding box center [635, 303] width 88 height 20
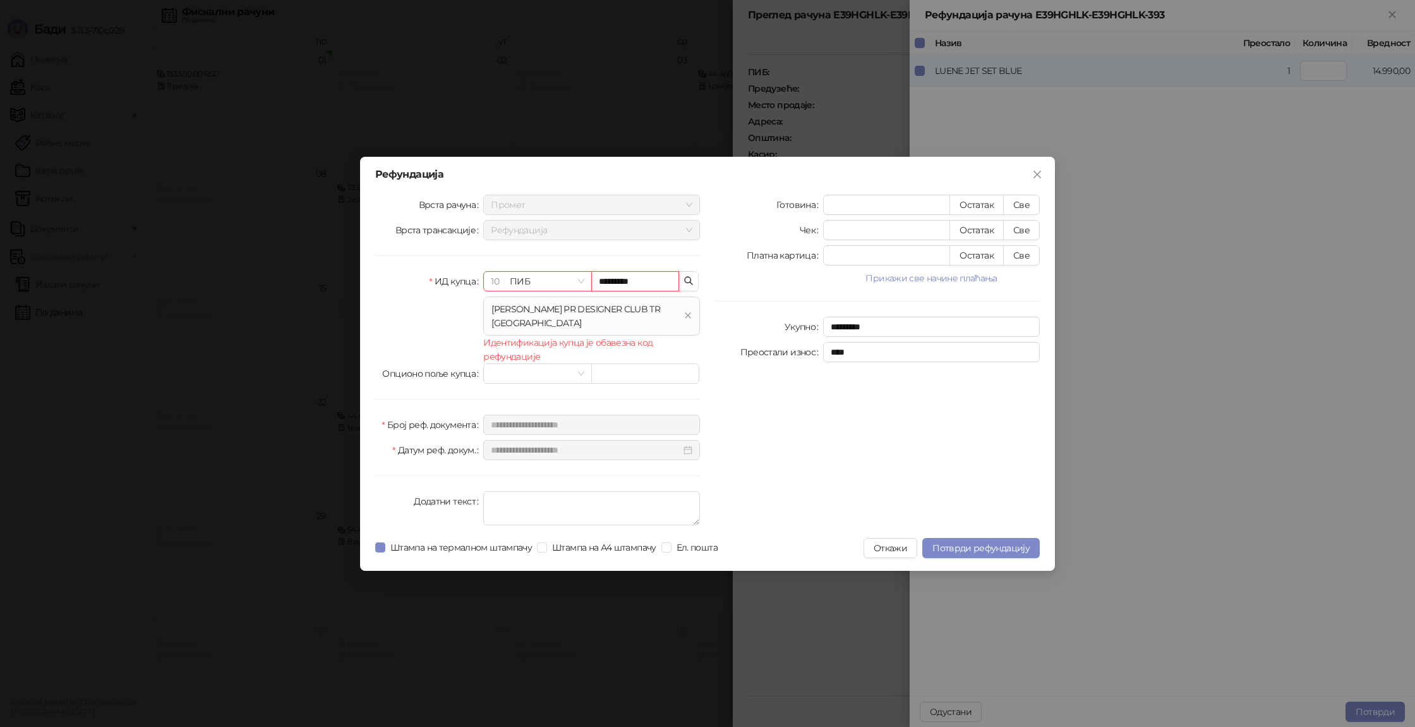
type input "*********"
click at [687, 348] on div "Идентификација купца је обавезна код рефундације" at bounding box center [591, 350] width 217 height 28
click at [497, 370] on input "search" at bounding box center [532, 373] width 82 height 19
click at [950, 415] on div "Готовина ***** Остатак Све Чек * Остатак Све Платна картица * Остатак Све Прика…" at bounding box center [878, 363] width 340 height 336
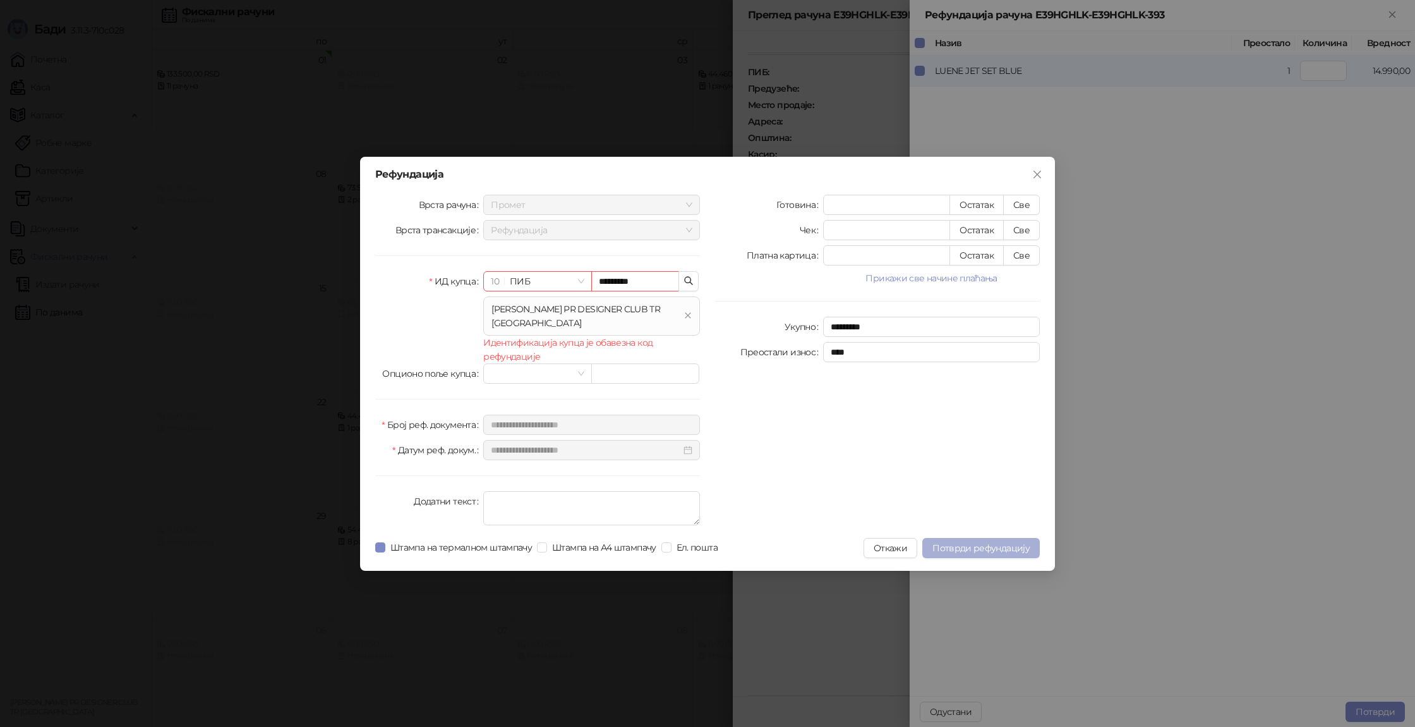
click at [963, 544] on span "Потврди рефундацију" at bounding box center [981, 547] width 97 height 11
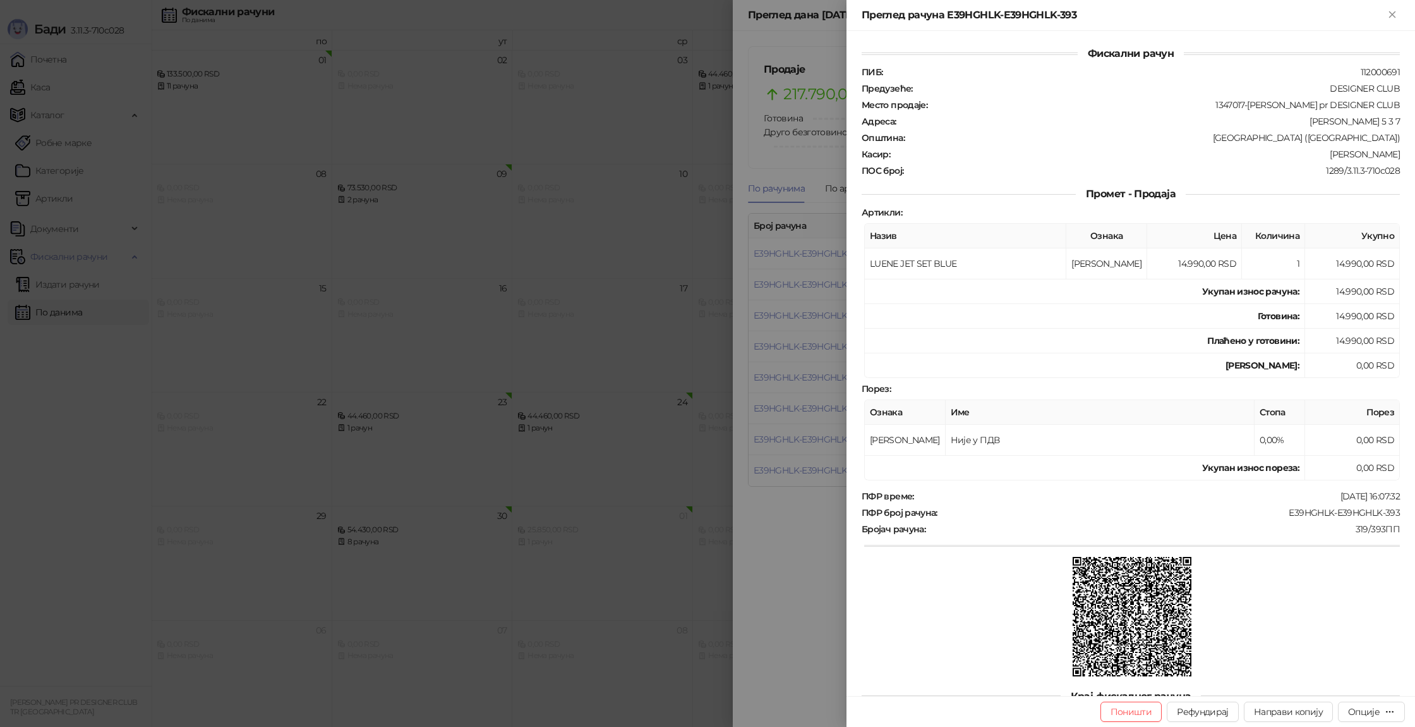
scroll to position [31, 0]
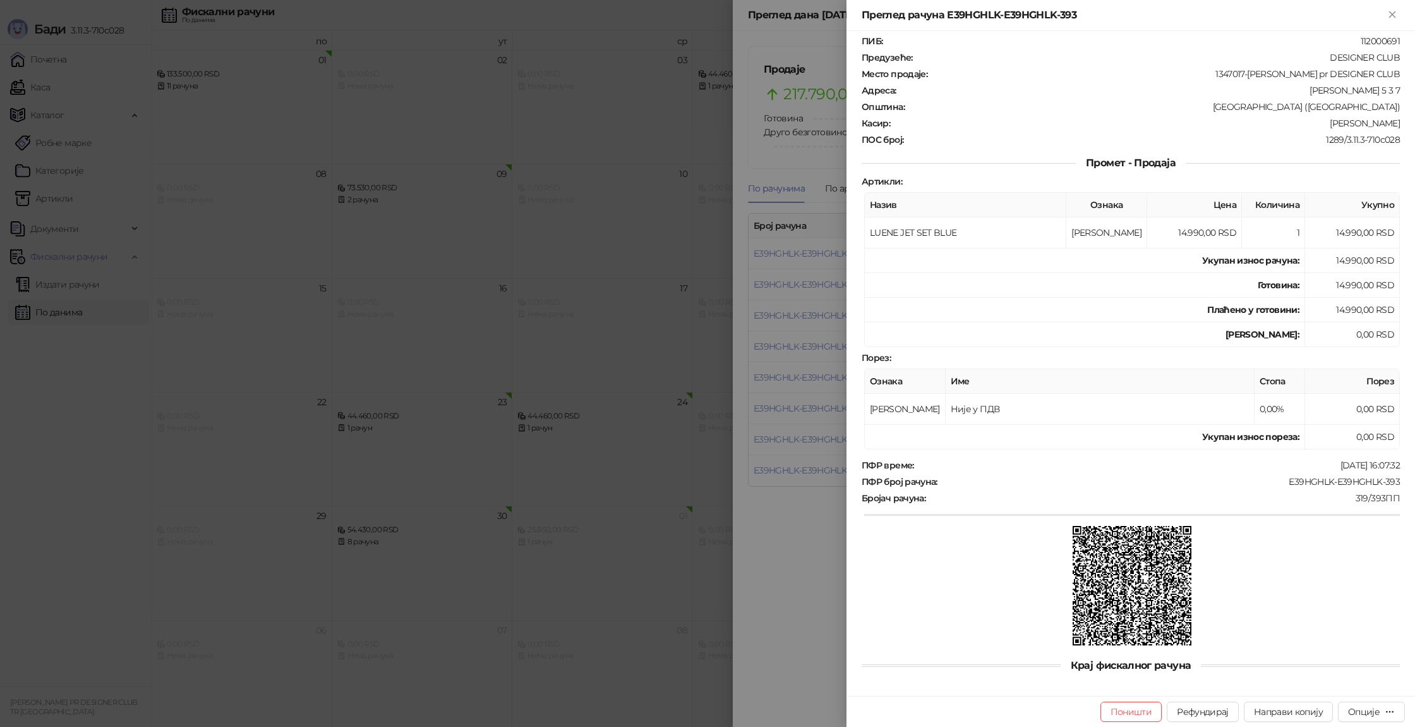
click at [552, 567] on div at bounding box center [707, 363] width 1415 height 727
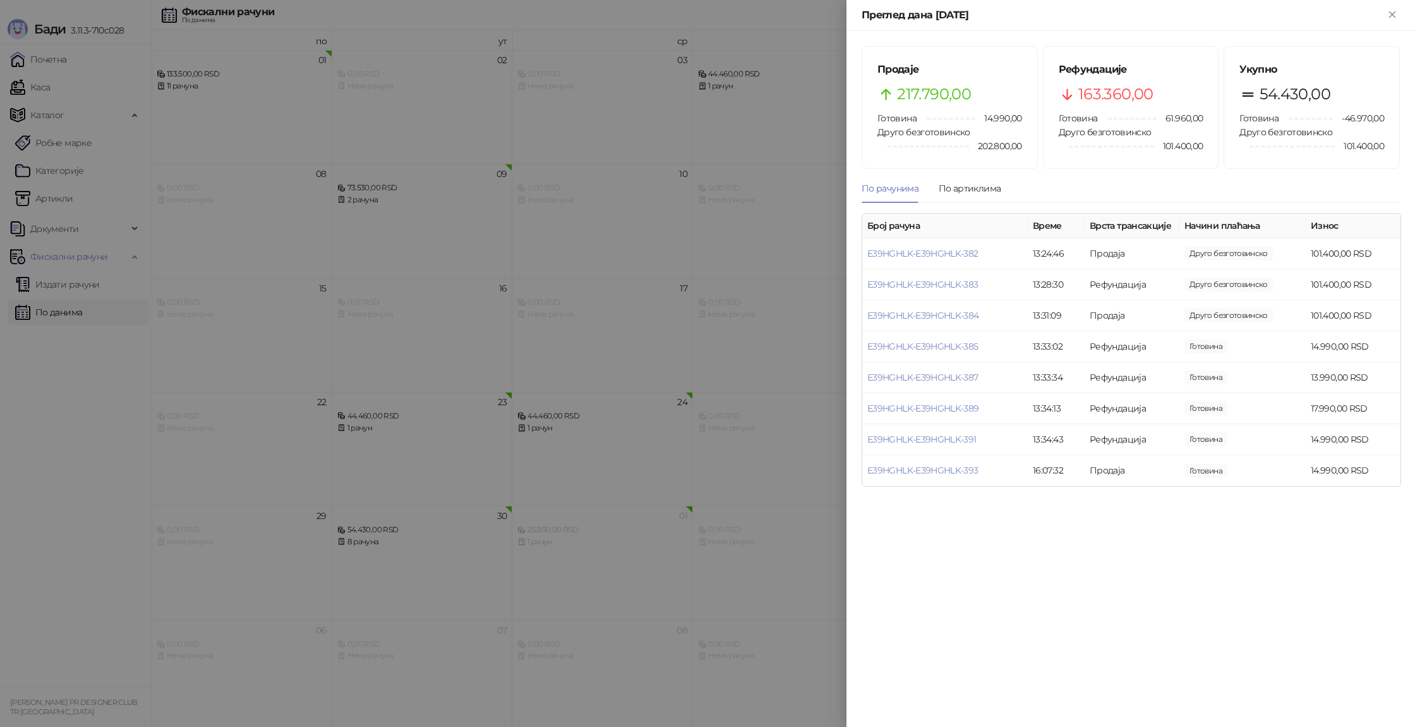
click at [726, 328] on div at bounding box center [707, 363] width 1415 height 727
